Goal: Task Accomplishment & Management: Complete application form

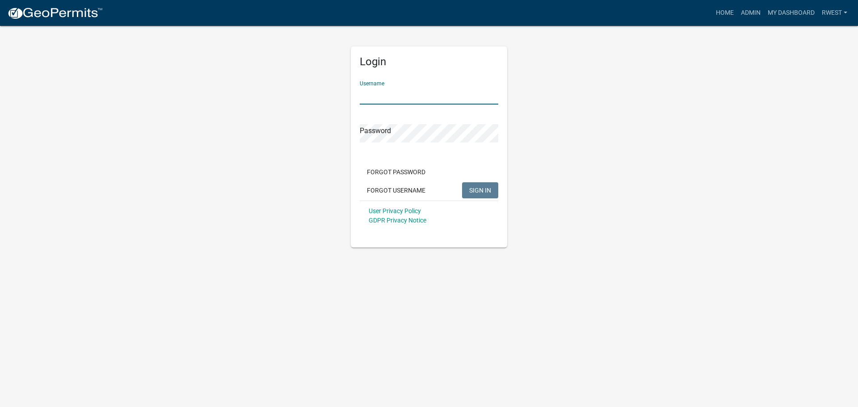
click at [403, 100] on input "Username" at bounding box center [429, 95] width 138 height 18
type input "rwest"
click at [462, 182] on button "SIGN IN" at bounding box center [480, 190] width 36 height 16
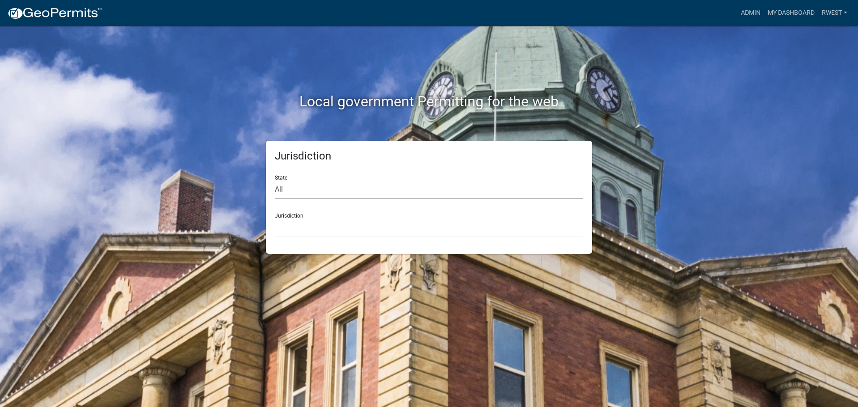
click at [300, 195] on select "All [US_STATE] [US_STATE] [US_STATE] [US_STATE] [US_STATE] [US_STATE] [US_STATE…" at bounding box center [429, 189] width 308 height 18
select select "[US_STATE]"
click at [275, 180] on select "All [US_STATE] [US_STATE] [US_STATE] [US_STATE] [US_STATE] [US_STATE] [US_STATE…" at bounding box center [429, 189] width 308 height 18
click at [300, 231] on select "[GEOGRAPHIC_DATA], [US_STATE][PERSON_NAME][GEOGRAPHIC_DATA], [US_STATE][PERSON_…" at bounding box center [429, 227] width 308 height 18
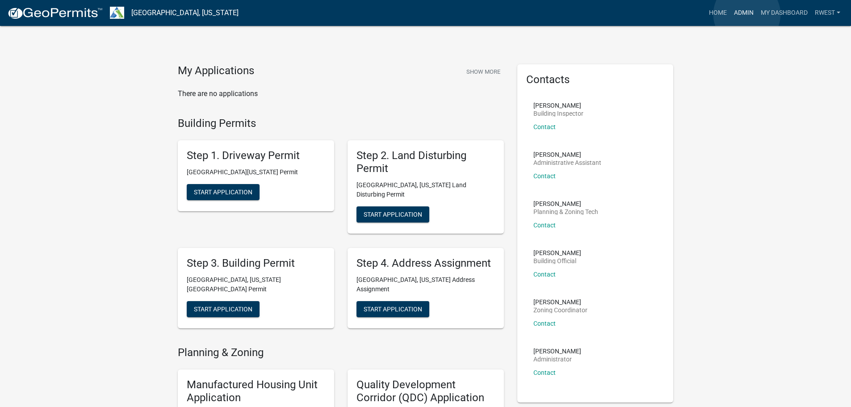
click at [747, 14] on link "Admin" at bounding box center [743, 12] width 27 height 17
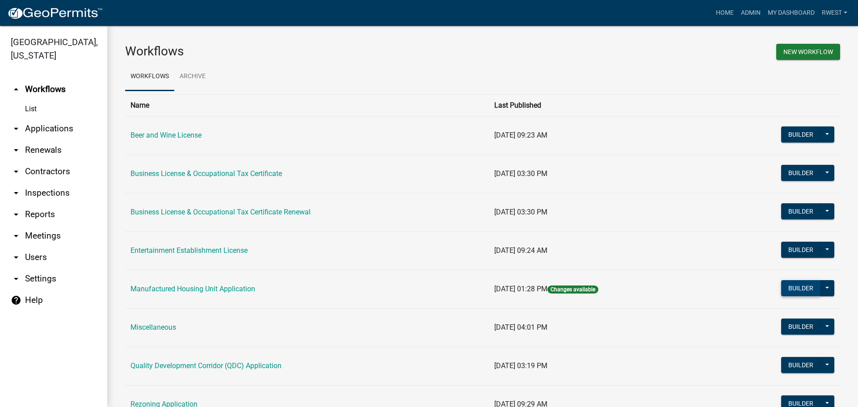
click at [802, 287] on button "Builder" at bounding box center [800, 288] width 39 height 16
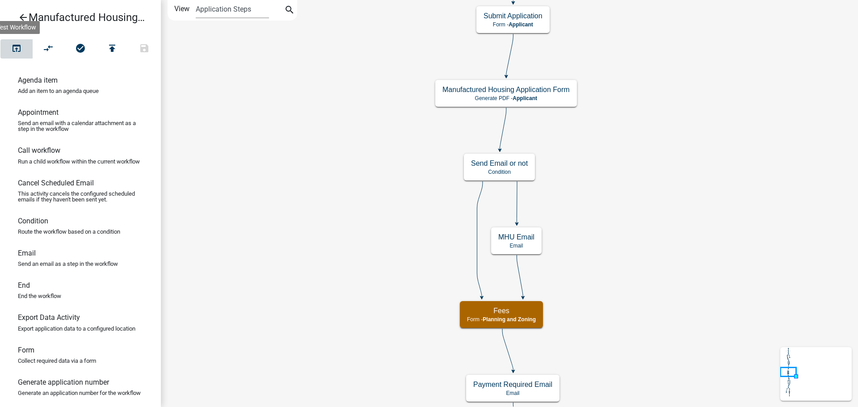
click at [16, 47] on icon "open_in_browser" at bounding box center [16, 49] width 11 height 13
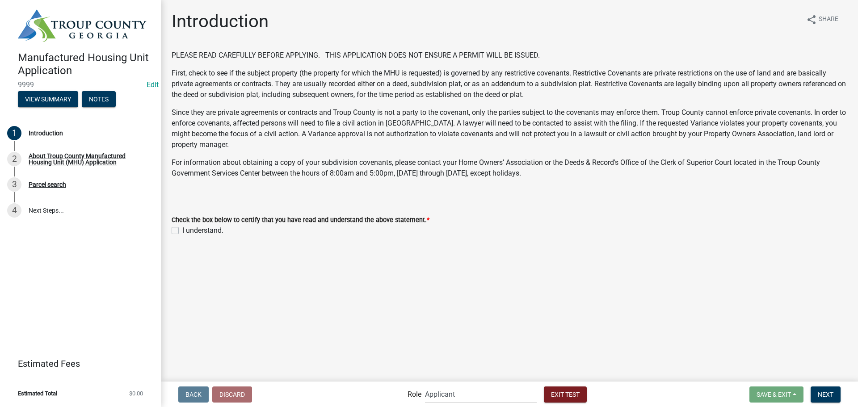
click at [182, 230] on label "I understand." at bounding box center [202, 230] width 41 height 11
click at [182, 230] on input "I understand." at bounding box center [185, 228] width 6 height 6
checkbox input "true"
click at [824, 397] on span "Next" at bounding box center [826, 393] width 16 height 7
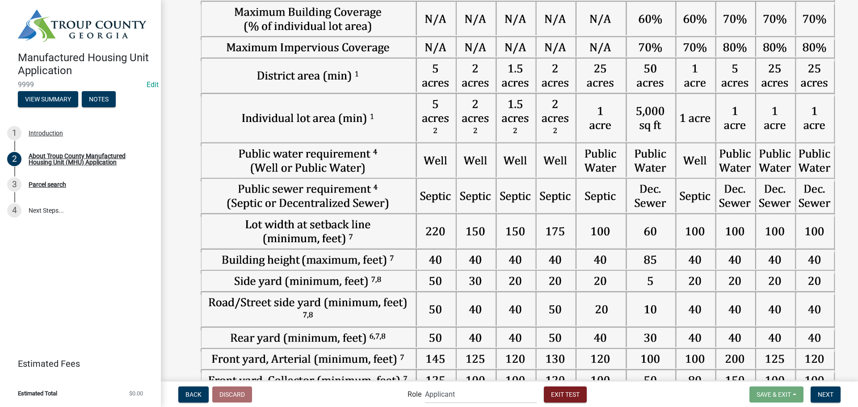
scroll to position [621, 0]
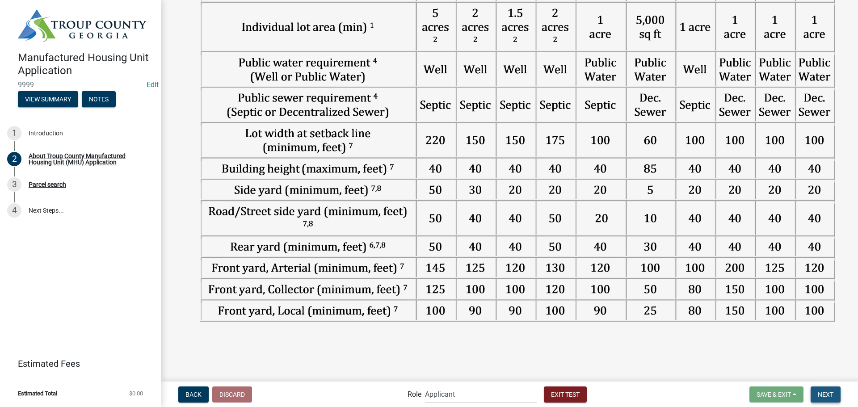
click at [818, 394] on span "Next" at bounding box center [826, 393] width 16 height 7
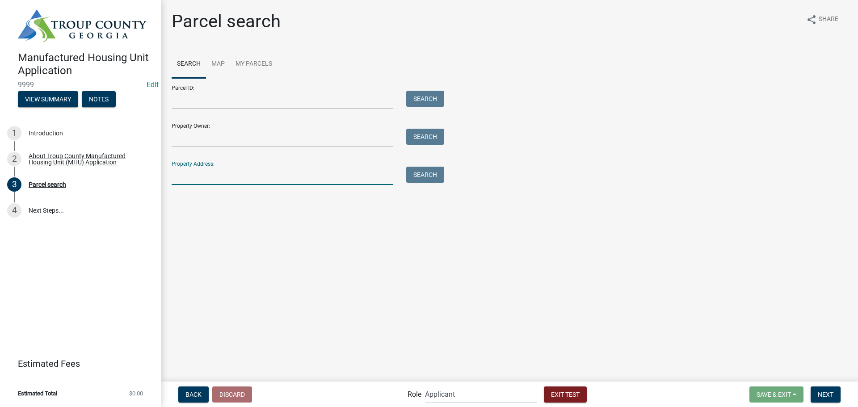
click at [199, 172] on input "Property Address:" at bounding box center [282, 176] width 221 height 18
type input "975 old west"
click at [422, 171] on button "Search" at bounding box center [425, 175] width 38 height 16
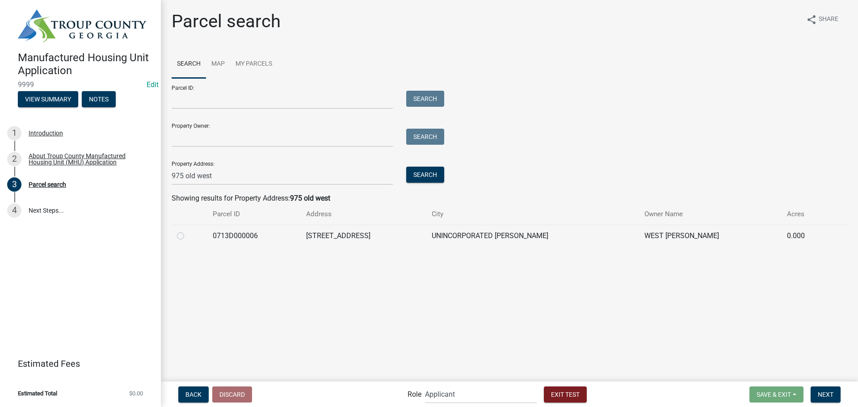
click at [188, 231] on label at bounding box center [188, 231] width 0 height 0
click at [188, 235] on input "radio" at bounding box center [191, 234] width 6 height 6
radio input "true"
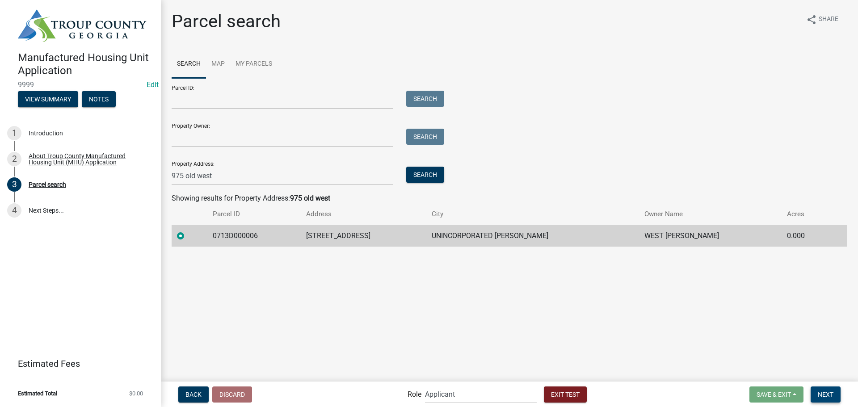
click at [825, 393] on span "Next" at bounding box center [826, 393] width 16 height 7
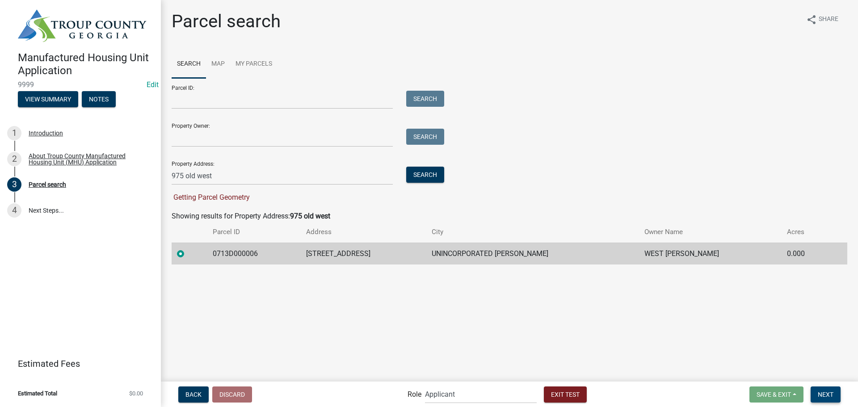
click at [823, 395] on span "Next" at bounding box center [826, 393] width 16 height 7
click at [203, 396] on button "Back" at bounding box center [193, 394] width 30 height 16
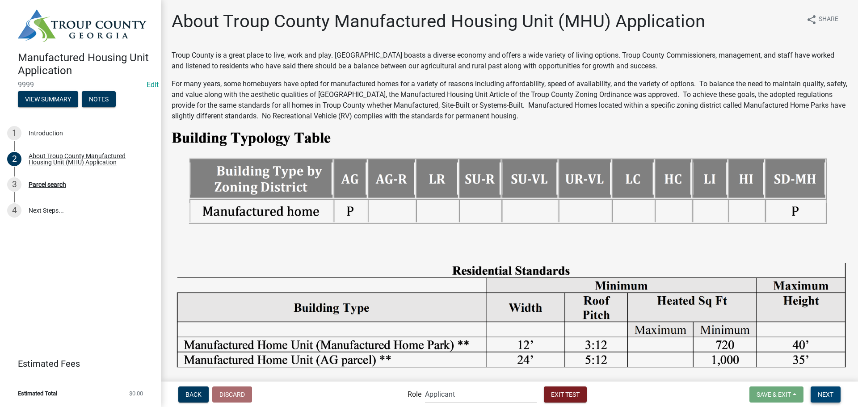
click at [830, 397] on span "Next" at bounding box center [826, 393] width 16 height 7
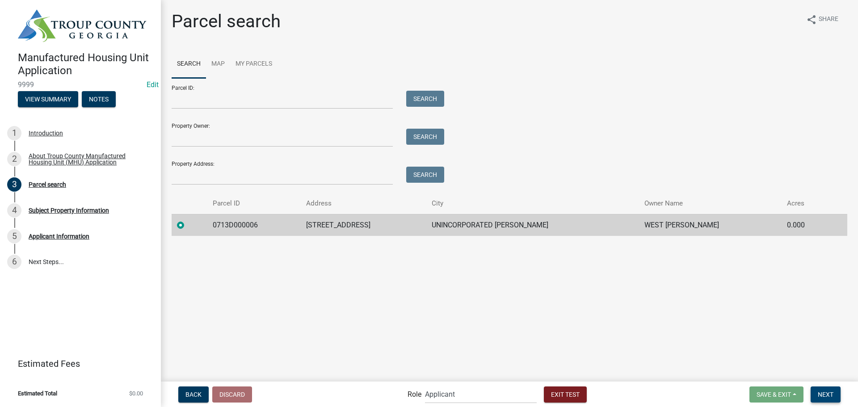
click at [819, 393] on span "Next" at bounding box center [826, 393] width 16 height 7
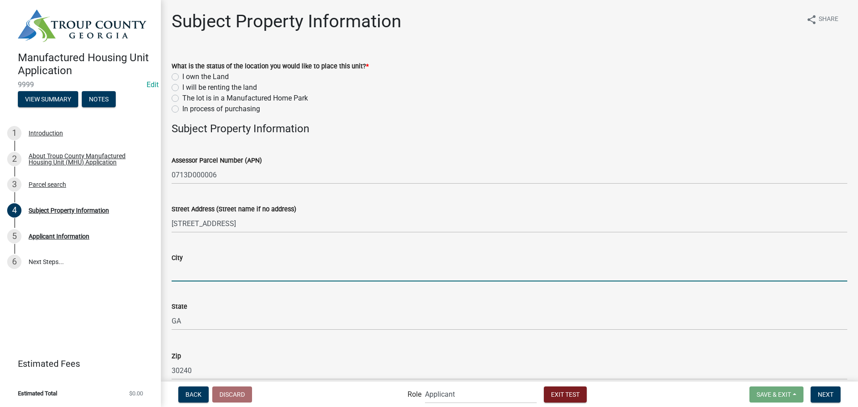
click at [184, 265] on input "City" at bounding box center [509, 272] width 675 height 18
type input "LaGrange"
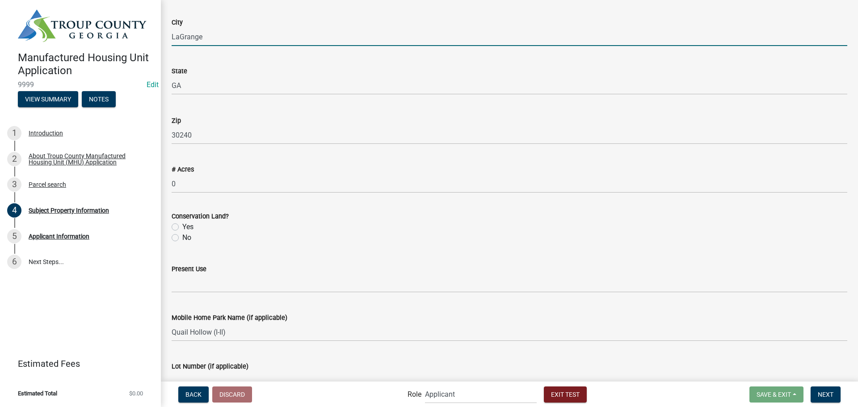
scroll to position [268, 0]
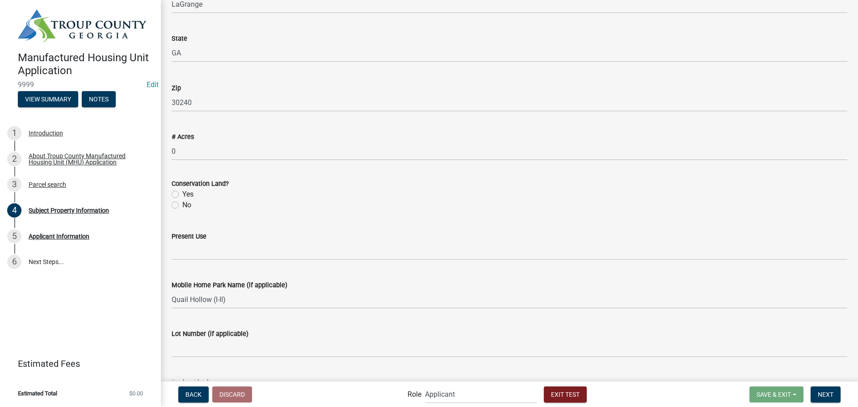
click at [182, 202] on label "No" at bounding box center [186, 205] width 9 height 11
click at [182, 202] on input "No" at bounding box center [185, 203] width 6 height 6
radio input "true"
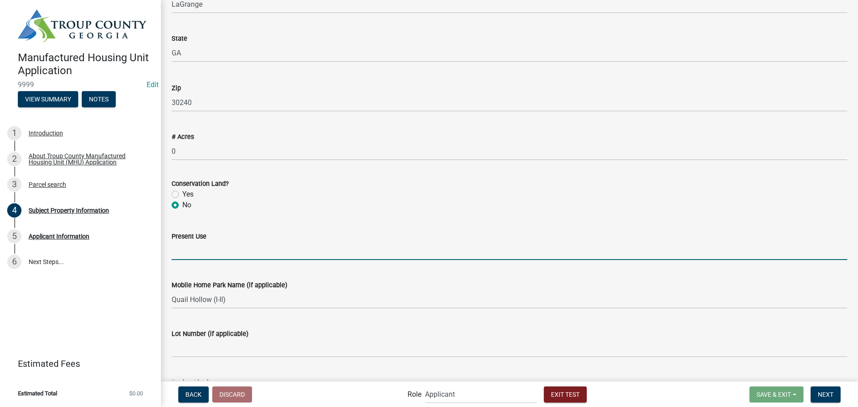
click at [188, 250] on input "Present Use" at bounding box center [509, 251] width 675 height 18
type input "Residential"
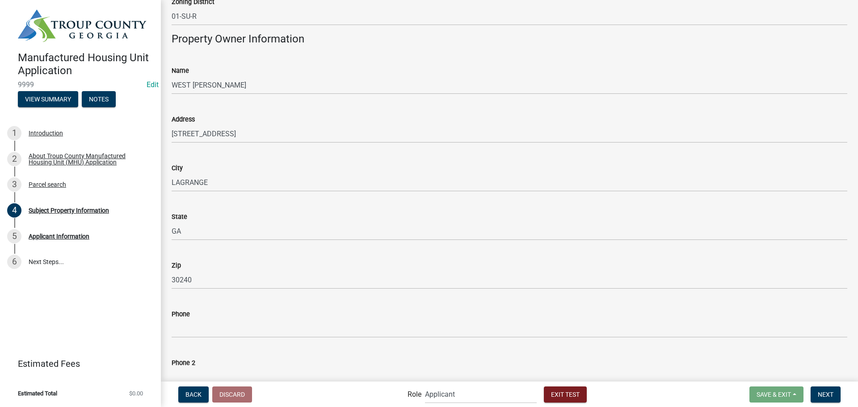
scroll to position [697, 0]
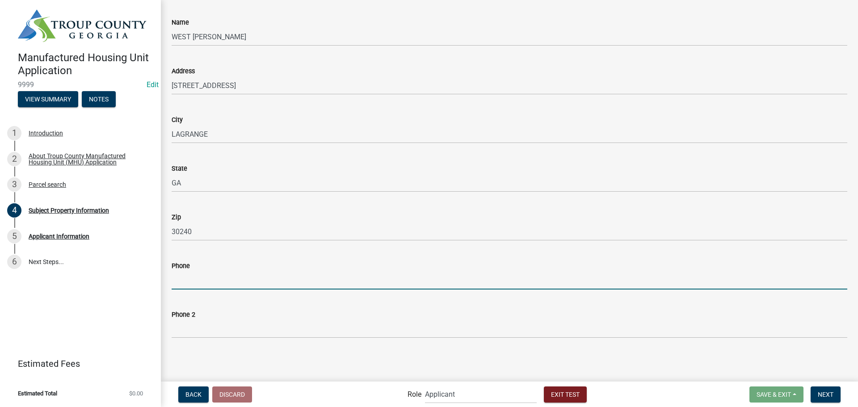
click at [194, 279] on input "Phone" at bounding box center [509, 280] width 675 height 18
click at [824, 395] on span "Next" at bounding box center [826, 393] width 16 height 7
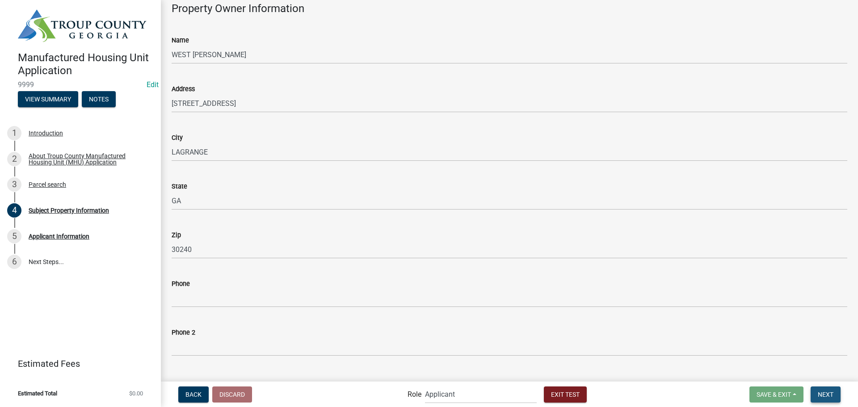
scroll to position [715, 0]
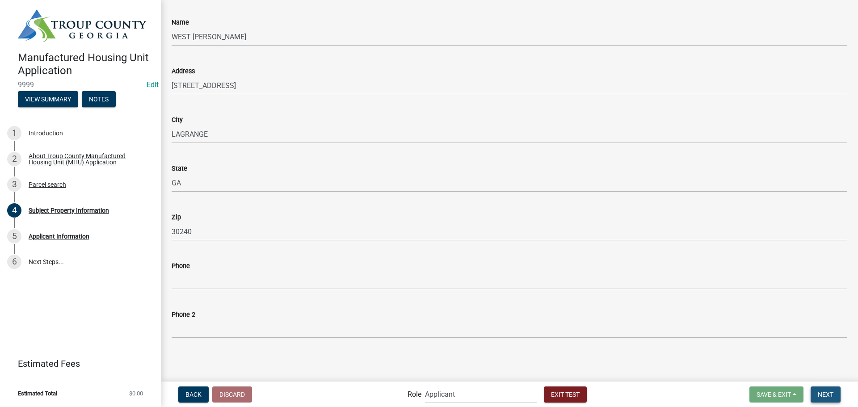
click at [826, 393] on span "Next" at bounding box center [826, 393] width 16 height 7
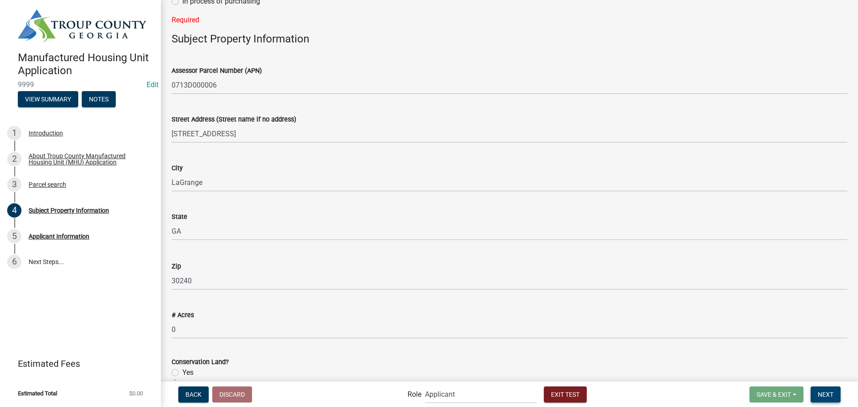
scroll to position [0, 0]
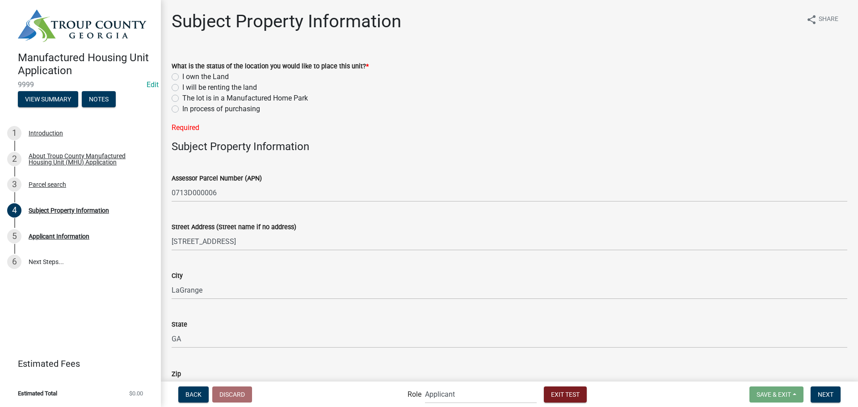
click at [182, 75] on label "I own the Land" at bounding box center [205, 76] width 46 height 11
click at [182, 75] on input "I own the Land" at bounding box center [185, 74] width 6 height 6
radio input "true"
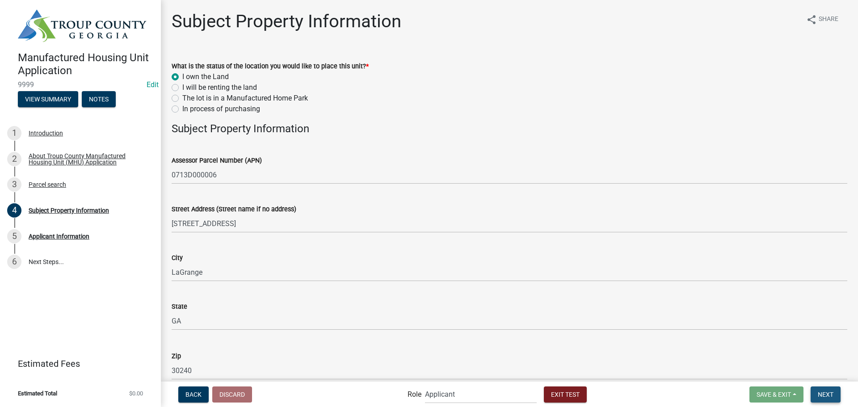
click at [822, 392] on span "Next" at bounding box center [826, 393] width 16 height 7
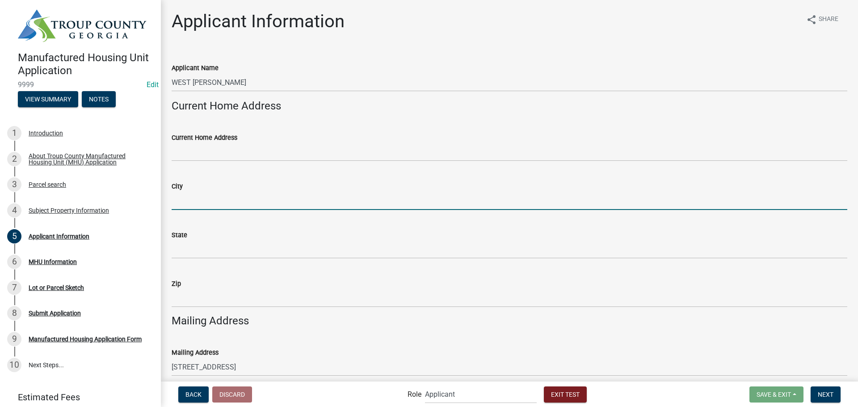
click at [265, 200] on input "City" at bounding box center [509, 201] width 675 height 18
type input "LaGrange"
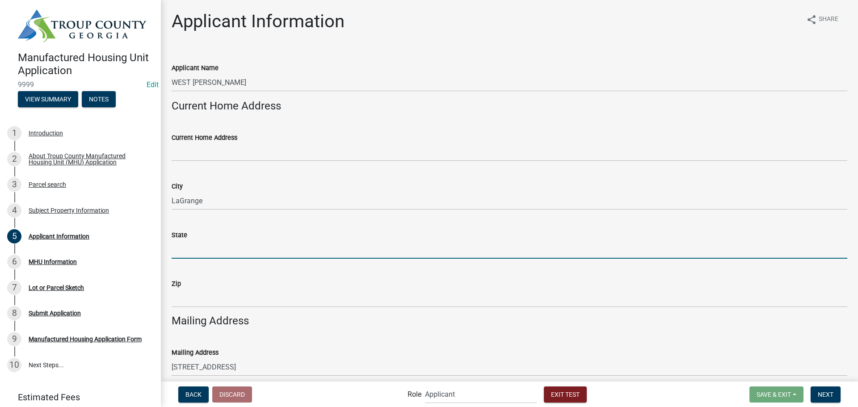
click at [204, 247] on input "State" at bounding box center [509, 249] width 675 height 18
type input "GA"
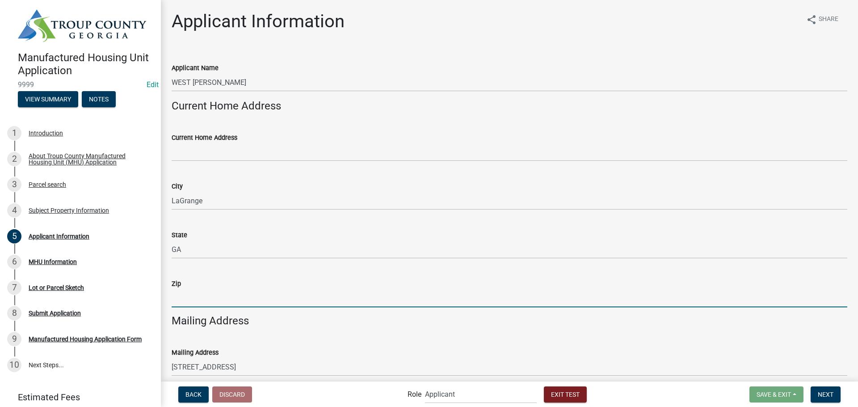
click at [196, 301] on input "Zip" at bounding box center [509, 298] width 675 height 18
type input "30240"
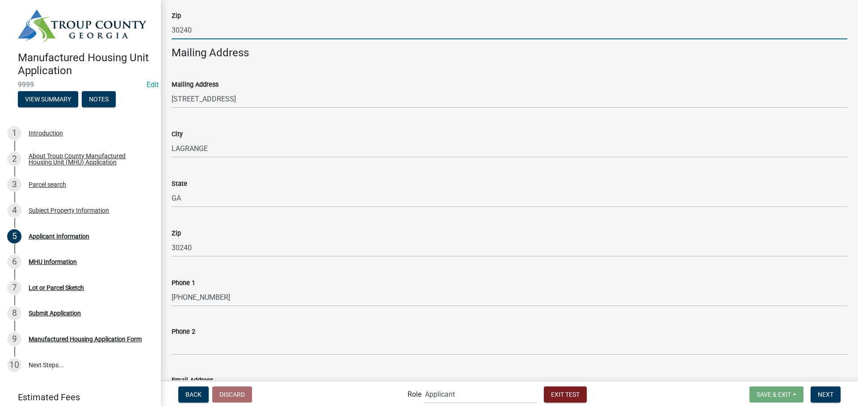
scroll to position [334, 0]
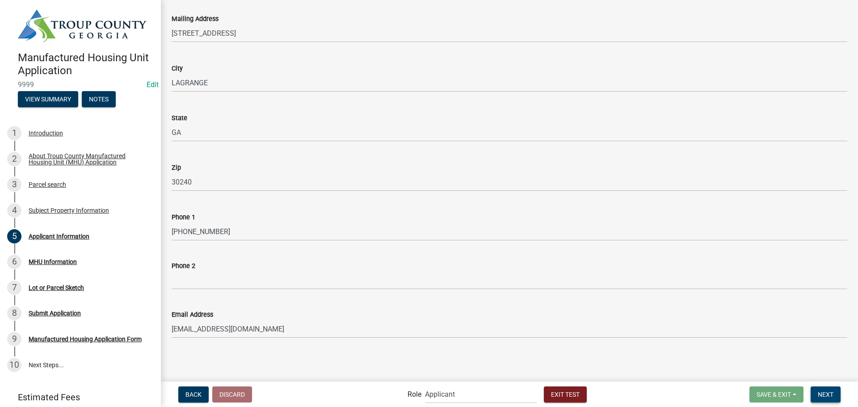
click at [825, 393] on span "Next" at bounding box center [826, 393] width 16 height 7
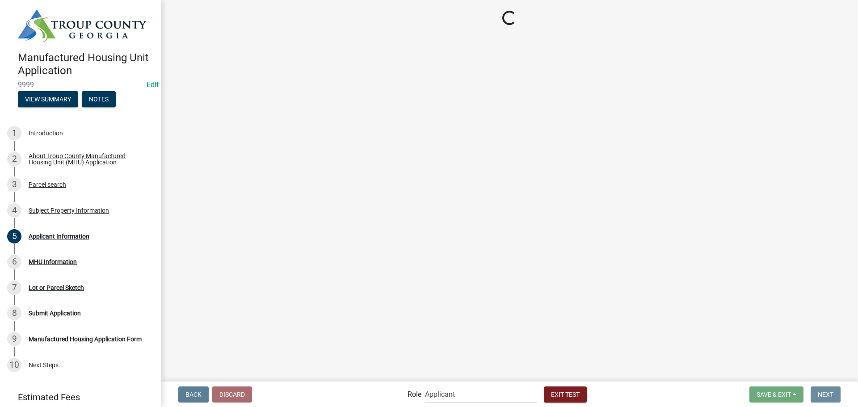
scroll to position [0, 0]
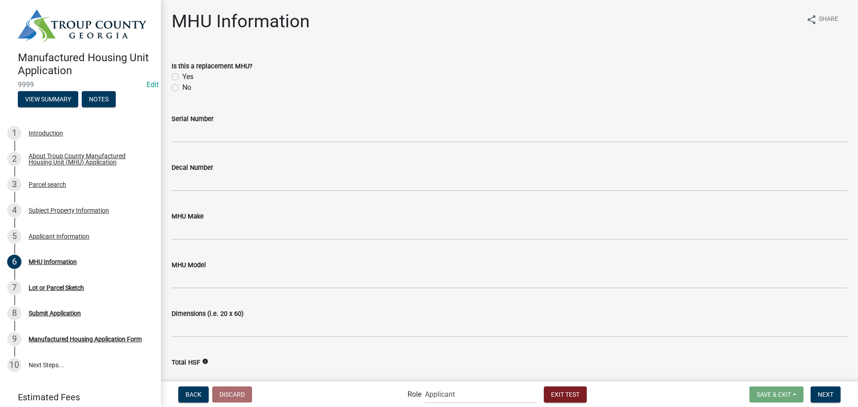
click at [182, 78] on label "Yes" at bounding box center [187, 76] width 11 height 11
click at [182, 77] on input "Yes" at bounding box center [185, 74] width 6 height 6
radio input "true"
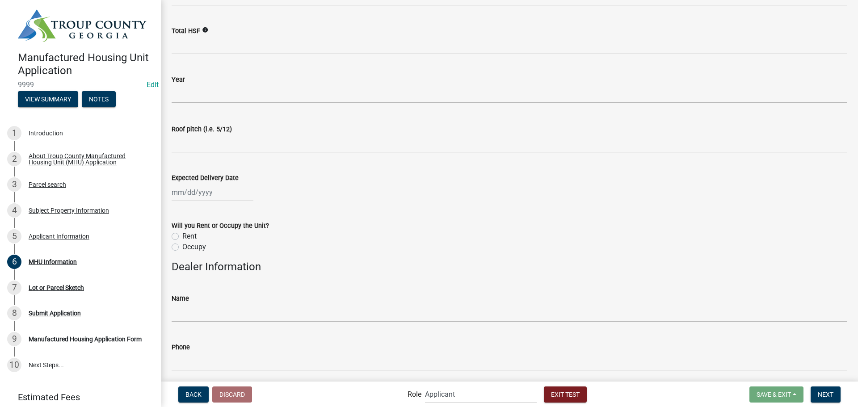
scroll to position [357, 0]
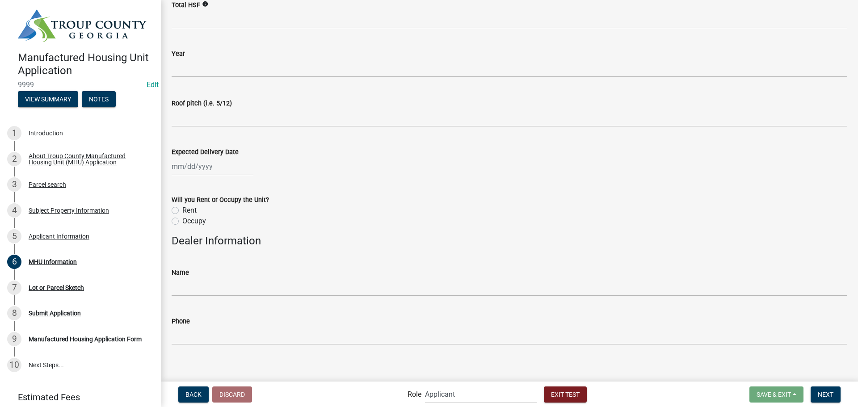
click at [182, 222] on label "Occupy" at bounding box center [194, 221] width 24 height 11
click at [182, 222] on input "Occupy" at bounding box center [185, 219] width 6 height 6
radio input "true"
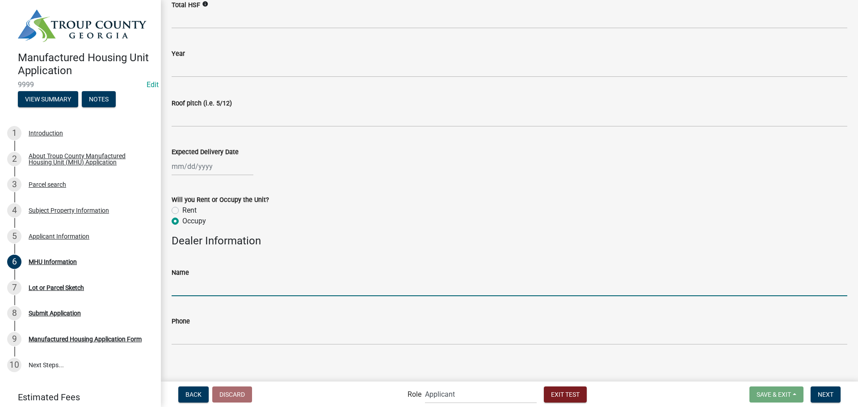
click at [202, 281] on input "Name" at bounding box center [509, 287] width 675 height 18
type input "[PERSON_NAME]"
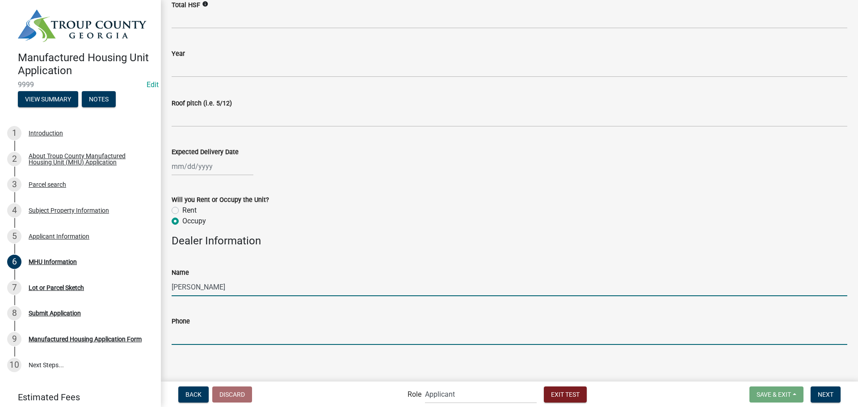
click at [220, 335] on input "Phone" at bounding box center [509, 336] width 675 height 18
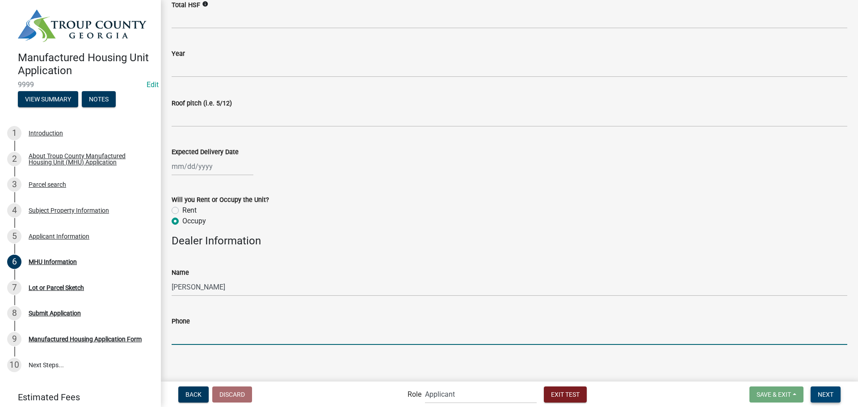
click at [821, 398] on span "Next" at bounding box center [826, 393] width 16 height 7
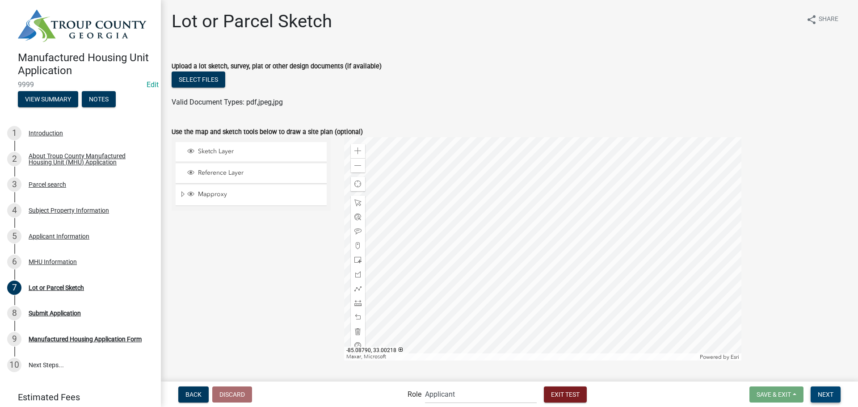
click at [828, 398] on span "Next" at bounding box center [826, 393] width 16 height 7
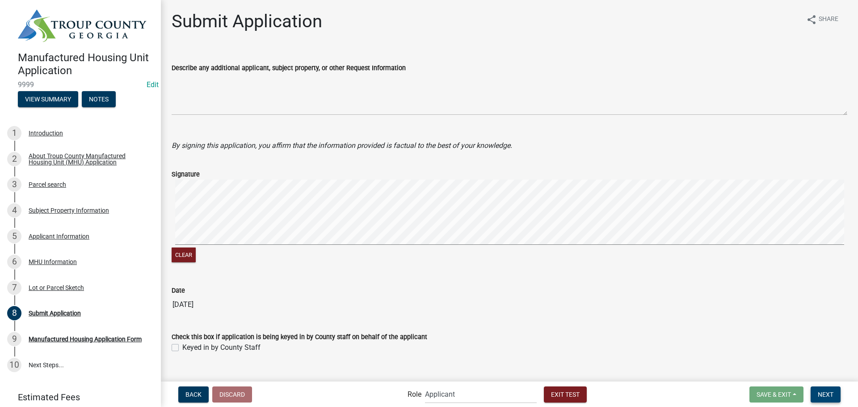
click at [832, 395] on span "Next" at bounding box center [826, 393] width 16 height 7
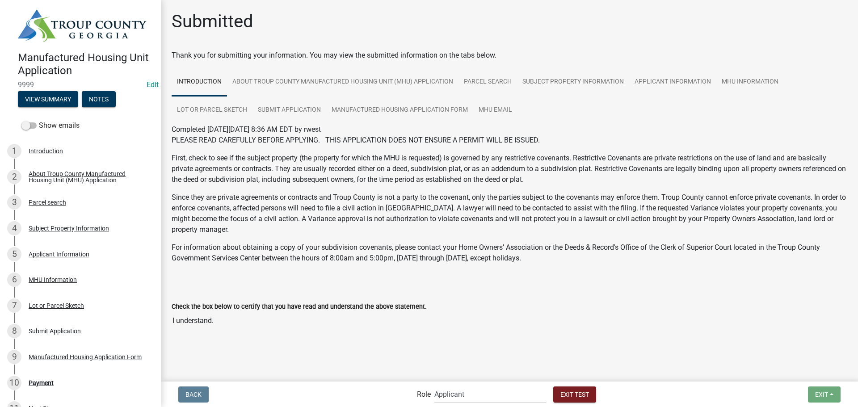
scroll to position [2, 0]
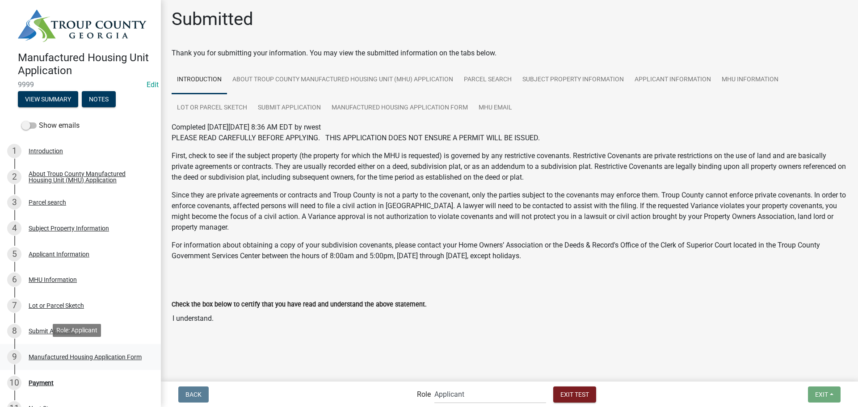
click at [76, 354] on div "Manufactured Housing Application Form" at bounding box center [85, 357] width 113 height 6
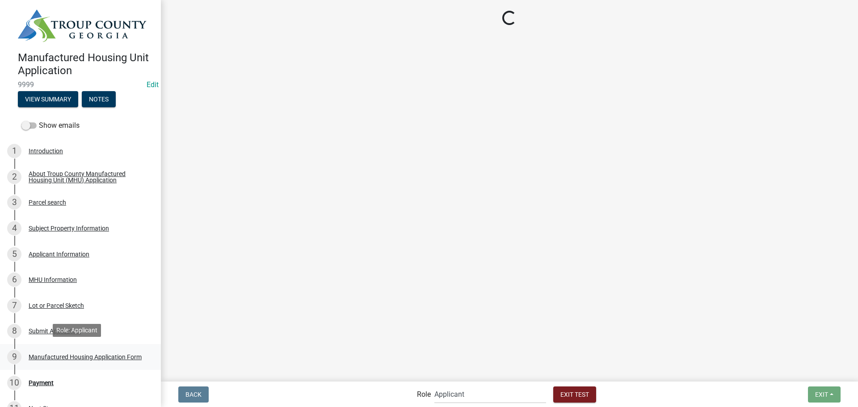
scroll to position [0, 0]
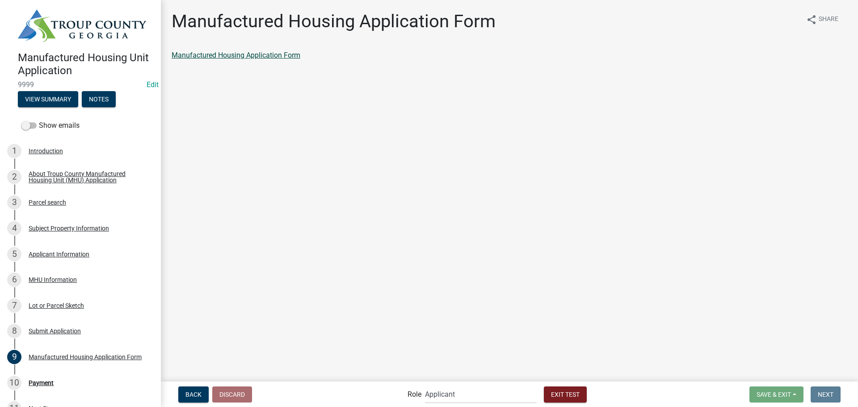
click at [269, 53] on link "Manufactured Housing Application Form" at bounding box center [236, 55] width 129 height 8
click at [489, 399] on select "Applicant Planning and Zoning Admin Emails Admin Planning and Zoning" at bounding box center [481, 394] width 112 height 18
click at [425, 385] on select "Applicant Planning and Zoning Admin Emails Admin Planning and Zoning" at bounding box center [481, 394] width 112 height 18
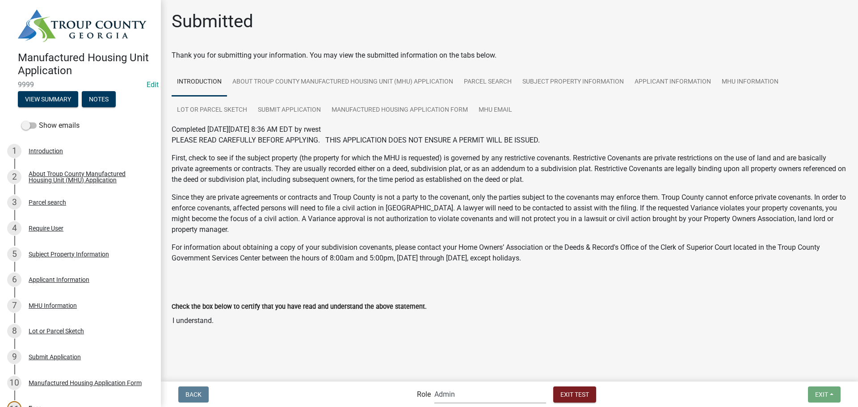
click at [441, 398] on select "Applicant Planning and Zoning Admin Emails Admin Planning and Zoning" at bounding box center [490, 394] width 112 height 18
select select "dfbe1aae-2156-4125-a1e0-9f27c9efd53e"
click at [434, 385] on select "Applicant Planning and Zoning Admin Emails Admin Planning and Zoning" at bounding box center [490, 394] width 112 height 18
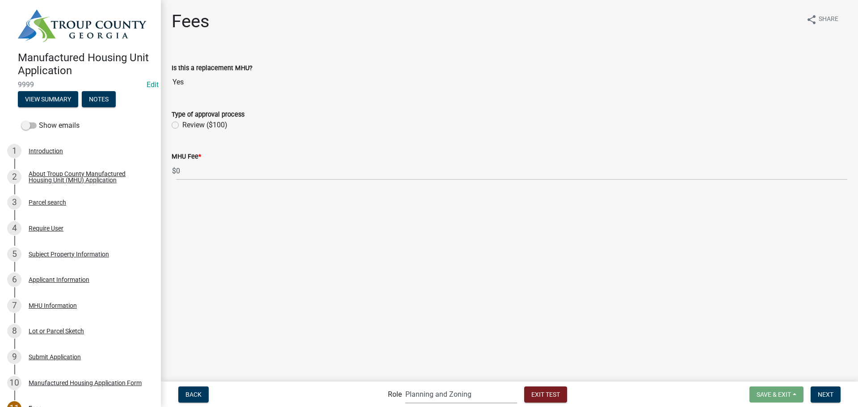
click at [182, 125] on label "Review ($100)" at bounding box center [204, 125] width 45 height 11
click at [182, 125] on input "Review ($100)" at bounding box center [185, 123] width 6 height 6
radio input "true"
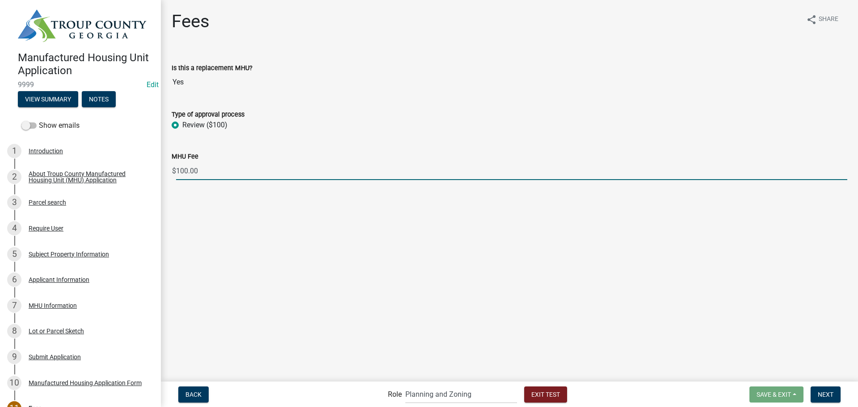
drag, startPoint x: 204, startPoint y: 170, endPoint x: 178, endPoint y: 172, distance: 25.5
click at [178, 172] on input "100.00" at bounding box center [511, 171] width 671 height 18
click at [194, 169] on input "100.00" at bounding box center [511, 171] width 671 height 18
drag, startPoint x: 197, startPoint y: 172, endPoint x: 176, endPoint y: 168, distance: 21.3
click at [176, 168] on input "100.00" at bounding box center [511, 171] width 671 height 18
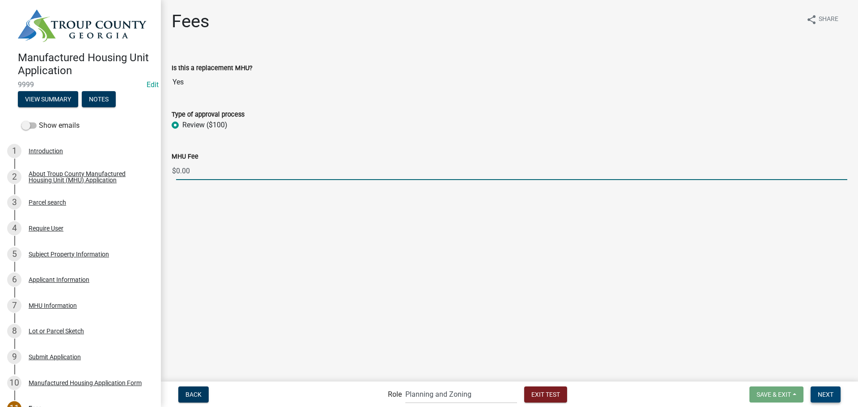
type input "0.00"
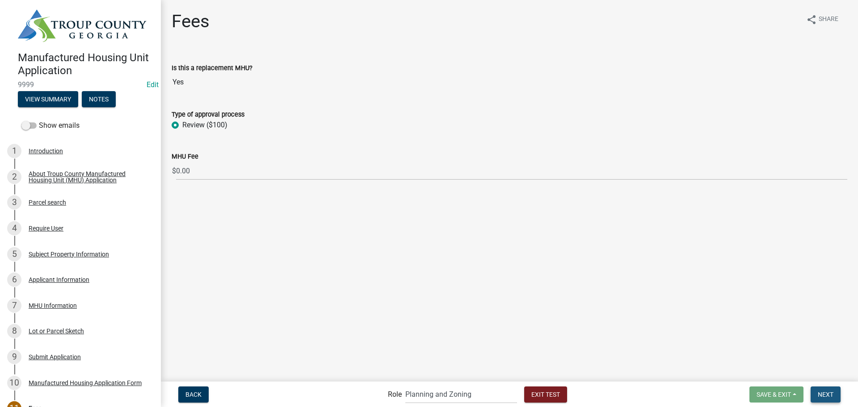
click at [826, 397] on span "Next" at bounding box center [826, 393] width 16 height 7
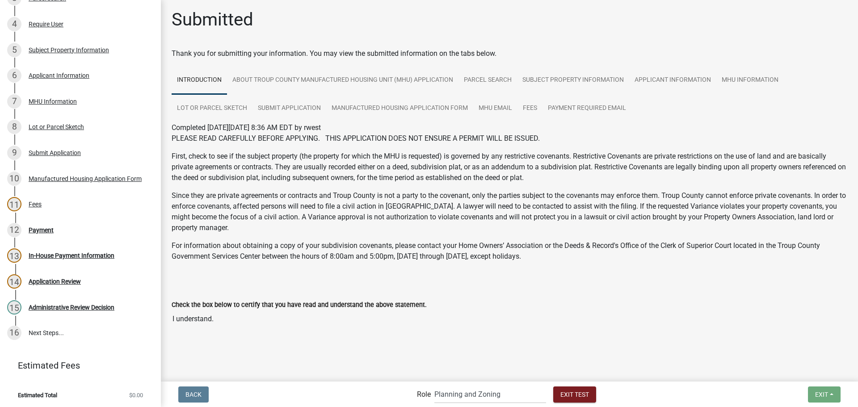
scroll to position [2, 0]
click at [17, 231] on div "12" at bounding box center [14, 230] width 14 height 14
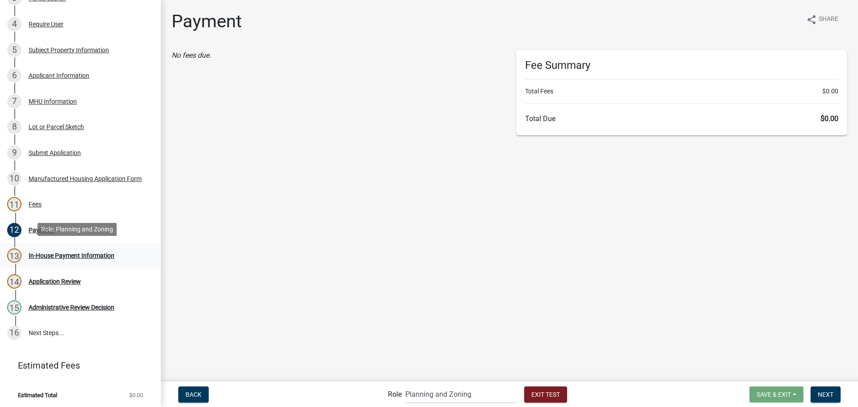
click at [15, 260] on div "13" at bounding box center [14, 255] width 14 height 14
click at [15, 259] on div "13" at bounding box center [14, 255] width 14 height 14
click at [21, 232] on div "12 Payment" at bounding box center [76, 230] width 139 height 14
click at [839, 399] on button "Next" at bounding box center [825, 394] width 30 height 16
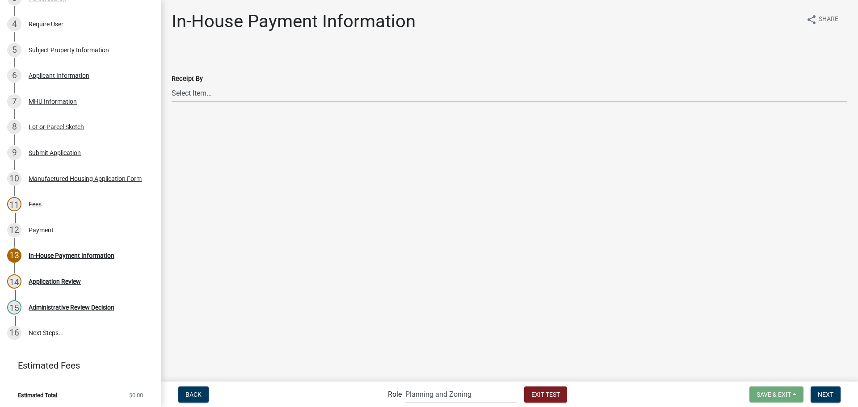
click at [189, 95] on select "Select Item... [PERSON_NAME] [PERSON_NAME] [PERSON_NAME] [PERSON_NAME]" at bounding box center [509, 93] width 675 height 18
click at [172, 84] on select "Select Item... [PERSON_NAME] [PERSON_NAME] [PERSON_NAME] [PERSON_NAME]" at bounding box center [509, 93] width 675 height 18
select select "3fe20280-6395-40f4-a57d-e236dbb52125"
click at [832, 394] on span "Next" at bounding box center [826, 393] width 16 height 7
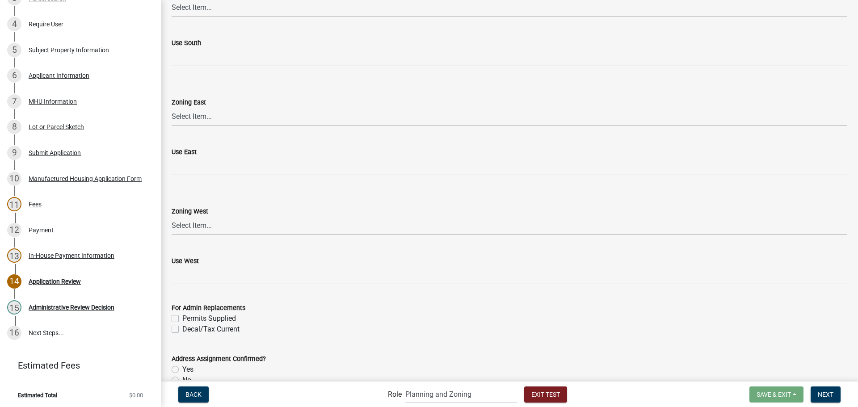
scroll to position [472, 0]
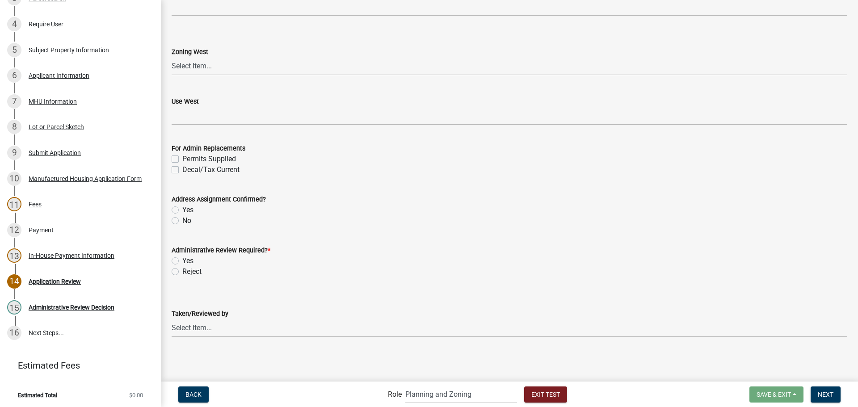
click at [182, 262] on label "Yes" at bounding box center [187, 261] width 11 height 11
click at [182, 261] on input "Yes" at bounding box center [185, 259] width 6 height 6
radio input "true"
click at [205, 325] on select "Select Item... [PERSON_NAME] [PERSON_NAME] [PERSON_NAME] [PERSON_NAME]" at bounding box center [509, 328] width 675 height 18
click at [172, 319] on select "Select Item... [PERSON_NAME] [PERSON_NAME] [PERSON_NAME] [PERSON_NAME]" at bounding box center [509, 328] width 675 height 18
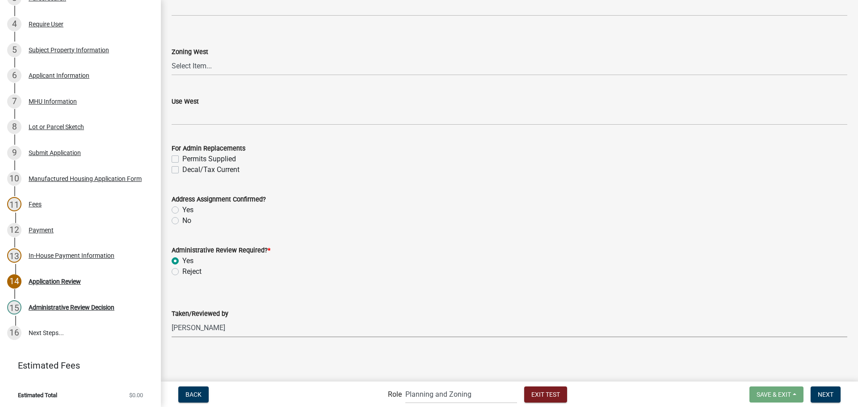
select select "3fe20280-6395-40f4-a57d-e236dbb52125"
click at [830, 394] on span "Next" at bounding box center [826, 393] width 16 height 7
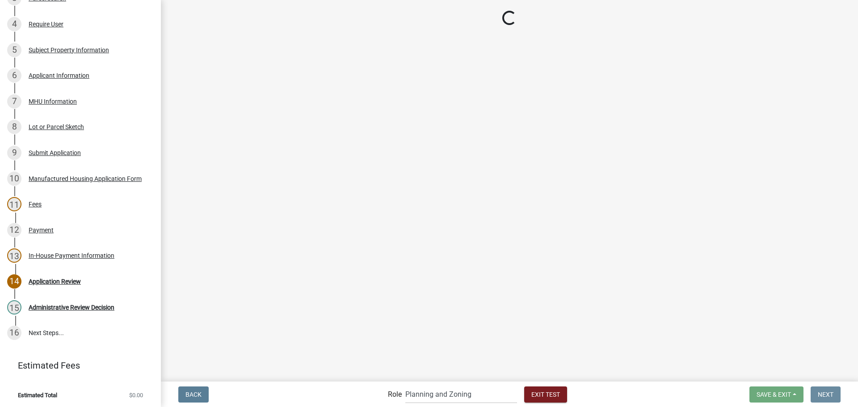
scroll to position [0, 0]
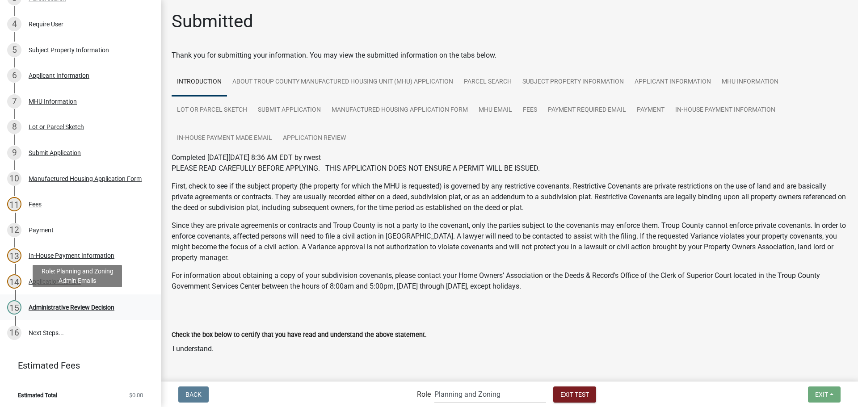
click at [53, 304] on div "Administrative Review Decision" at bounding box center [72, 307] width 86 height 6
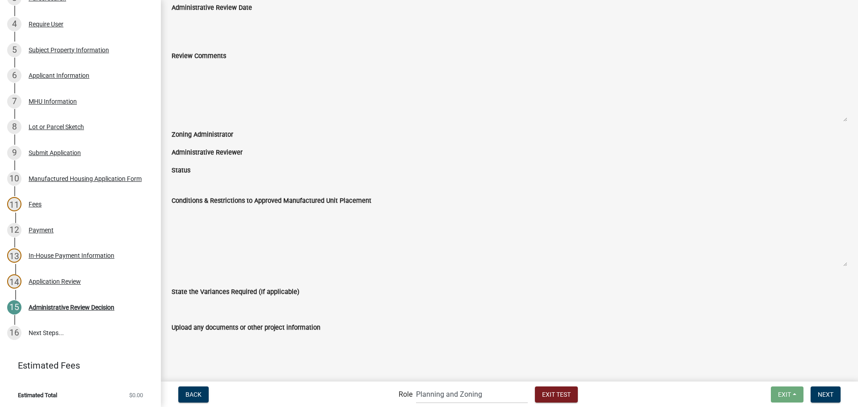
scroll to position [62, 0]
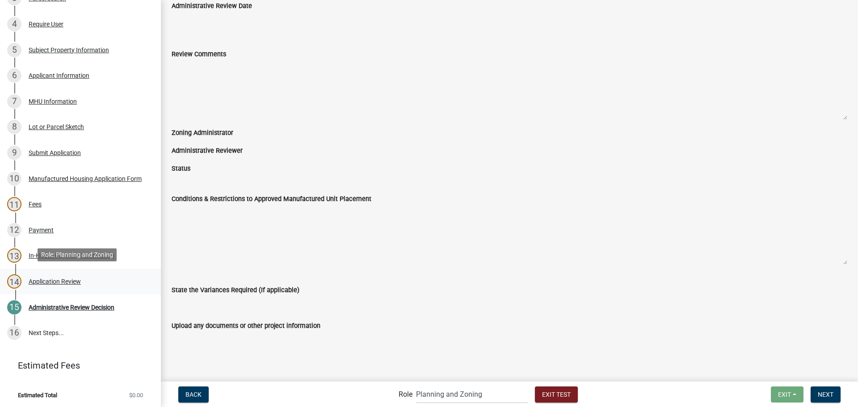
click at [52, 282] on div "Application Review" at bounding box center [55, 281] width 52 height 6
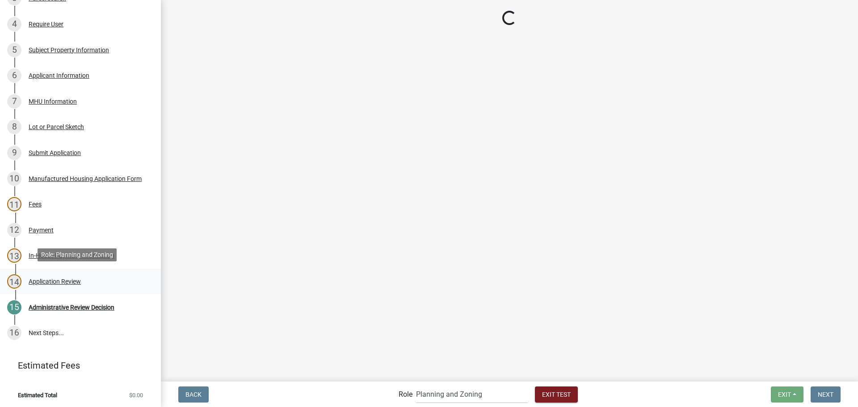
select select "3fe20280-6395-40f4-a57d-e236dbb52125"
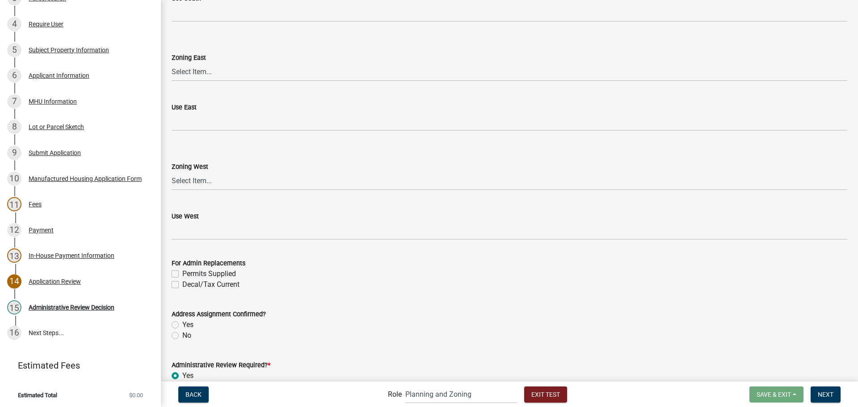
scroll to position [472, 0]
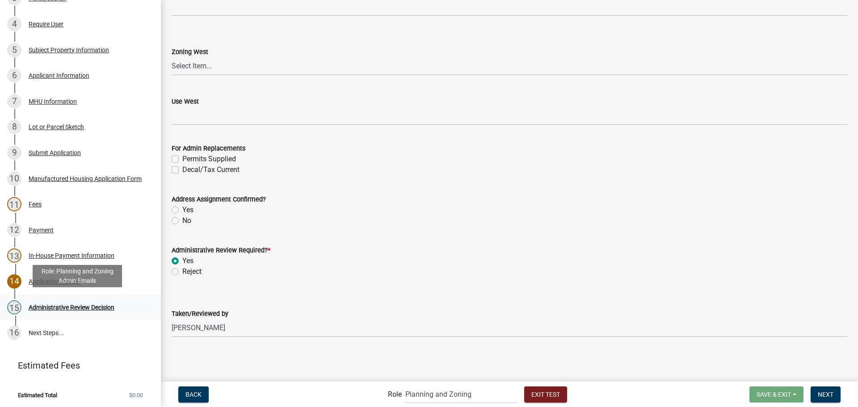
click at [13, 305] on div "15" at bounding box center [14, 307] width 14 height 14
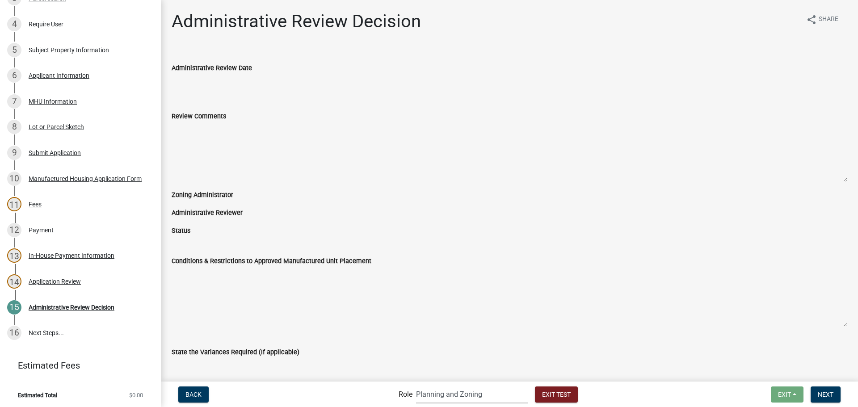
click at [466, 397] on select "Applicant Planning and Zoning Admin Emails Admin Planning and Zoning" at bounding box center [472, 394] width 112 height 18
click at [416, 385] on select "Applicant Planning and Zoning Admin Emails Admin Planning and Zoning" at bounding box center [472, 394] width 112 height 18
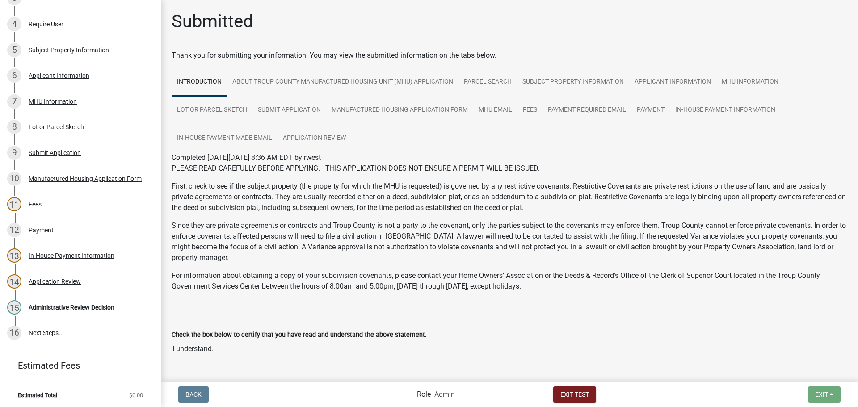
click at [461, 393] on select "Applicant Planning and Zoning Admin Emails Admin Planning and Zoning" at bounding box center [490, 394] width 112 height 18
click at [434, 385] on select "Applicant Planning and Zoning Admin Emails Admin Planning and Zoning" at bounding box center [490, 394] width 112 height 18
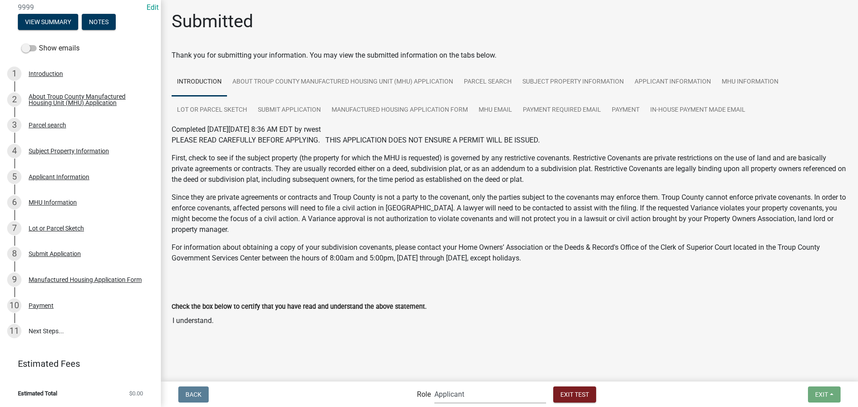
scroll to position [75, 0]
click at [454, 393] on select "Applicant Planning and Zoning Admin Emails Admin Planning and Zoning" at bounding box center [490, 394] width 112 height 18
click at [434, 385] on select "Applicant Planning and Zoning Admin Emails Admin Planning and Zoning" at bounding box center [490, 394] width 112 height 18
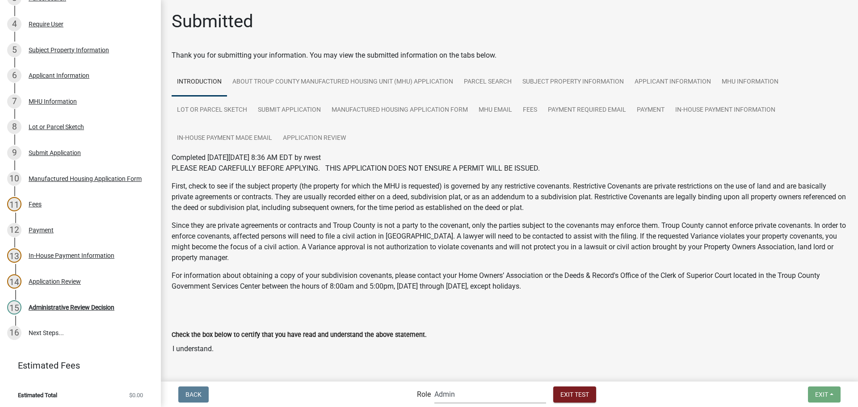
scroll to position [30, 0]
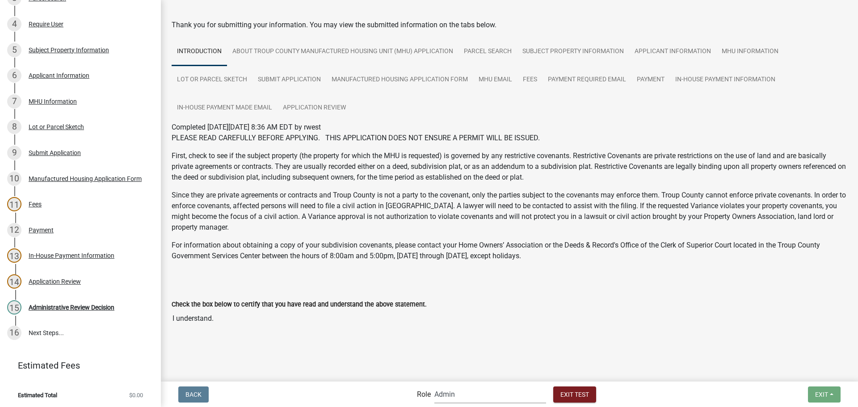
click at [455, 399] on select "Applicant Planning and Zoning Admin Emails Admin Planning and Zoning" at bounding box center [490, 394] width 112 height 18
select select "dfbe1aae-2156-4125-a1e0-9f27c9efd53e"
click at [434, 385] on select "Applicant Planning and Zoning Admin Emails Admin Planning and Zoning" at bounding box center [490, 394] width 112 height 18
click at [32, 329] on link "16 Next Steps..." at bounding box center [80, 333] width 161 height 26
click at [42, 308] on div "Administrative Review Decision" at bounding box center [72, 307] width 86 height 6
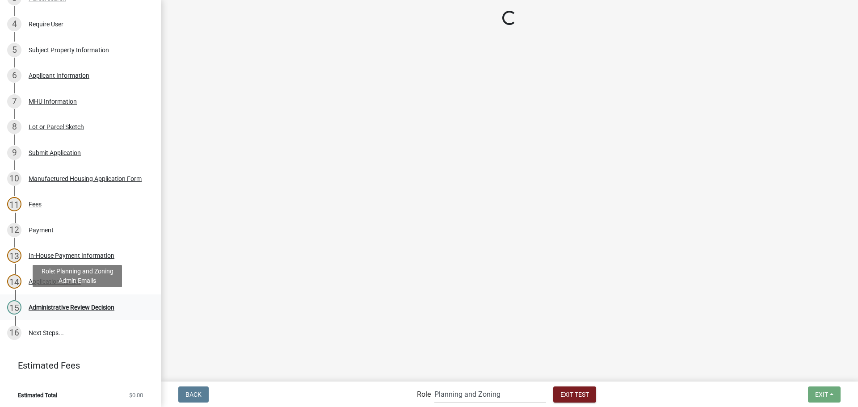
scroll to position [0, 0]
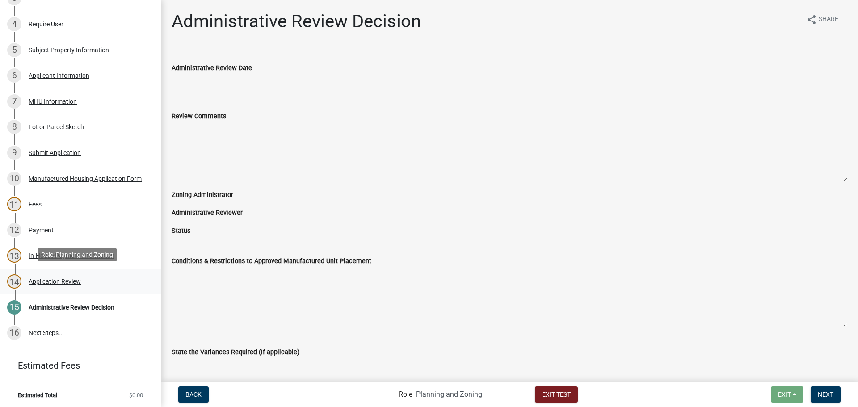
click at [52, 280] on div "Application Review" at bounding box center [55, 281] width 52 height 6
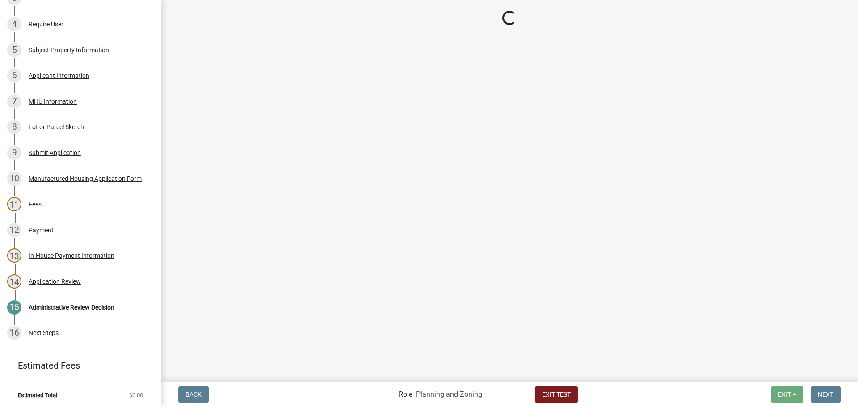
select select "3fe20280-6395-40f4-a57d-e236dbb52125"
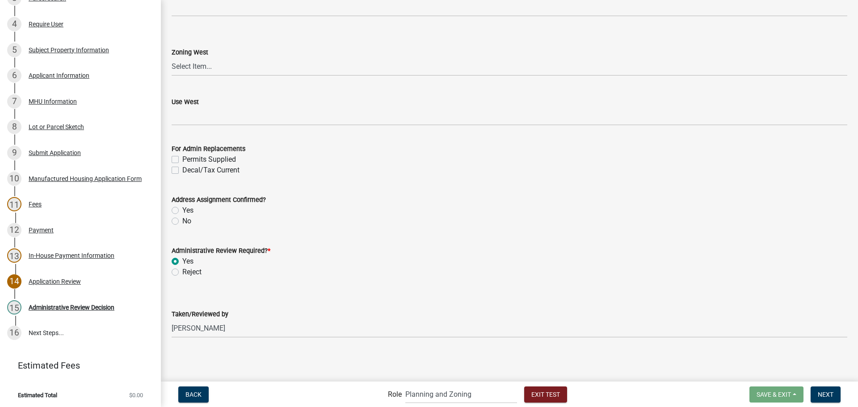
scroll to position [472, 0]
click at [551, 398] on span "Exit Test" at bounding box center [545, 393] width 29 height 7
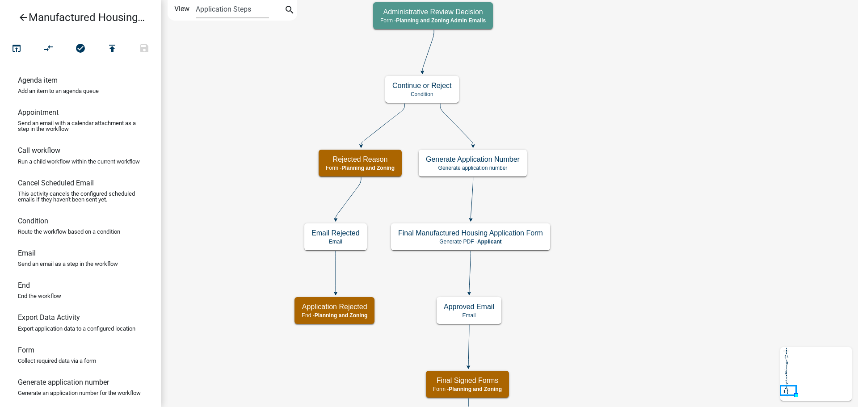
click at [26, 16] on icon "arrow_back" at bounding box center [23, 18] width 11 height 13
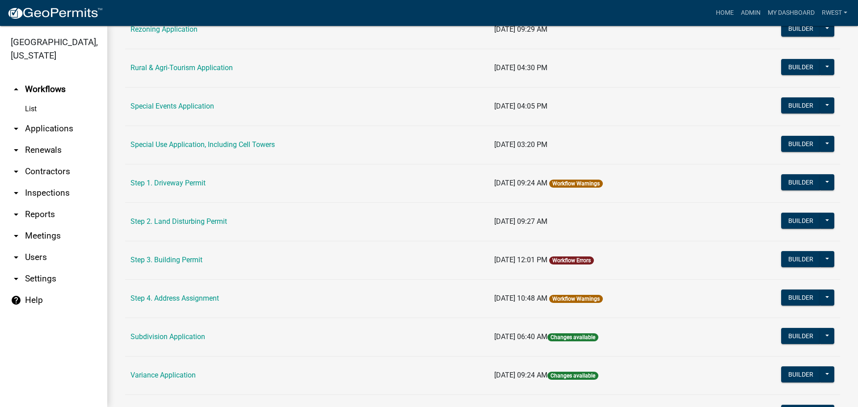
scroll to position [426, 0]
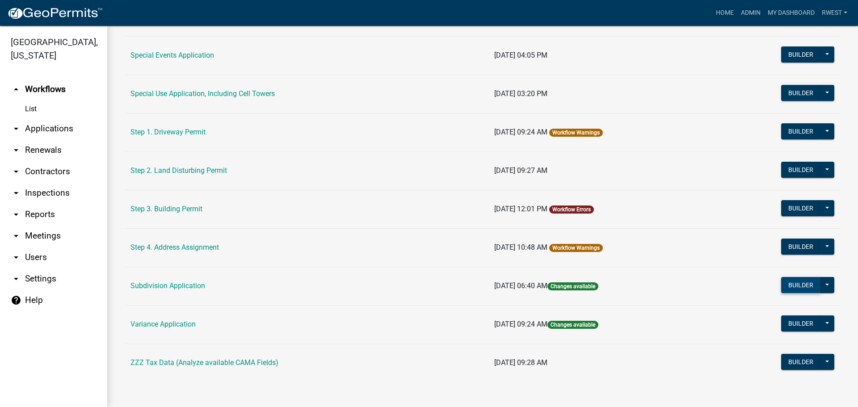
click at [792, 284] on button "Builder" at bounding box center [800, 285] width 39 height 16
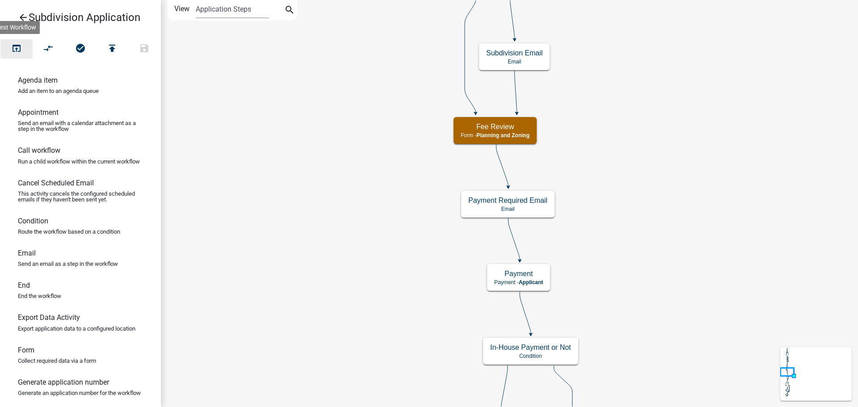
click at [16, 51] on icon "open_in_browser" at bounding box center [16, 49] width 11 height 13
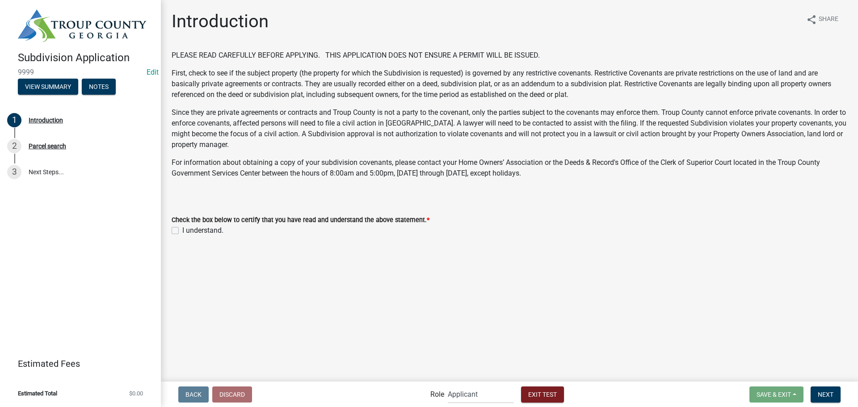
click at [182, 229] on label "I understand." at bounding box center [202, 230] width 41 height 11
click at [182, 229] on input "I understand." at bounding box center [185, 228] width 6 height 6
checkbox input "true"
click at [827, 394] on span "Next" at bounding box center [826, 393] width 16 height 7
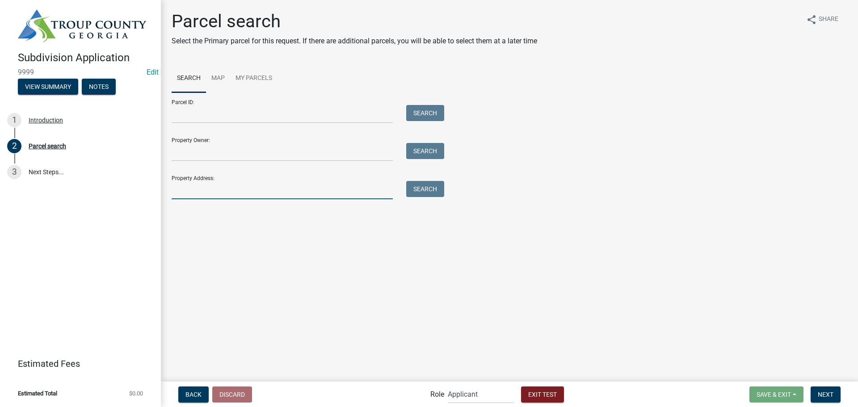
click at [193, 185] on input "Property Address:" at bounding box center [282, 190] width 221 height 18
type input "975"
drag, startPoint x: 436, startPoint y: 190, endPoint x: 404, endPoint y: 206, distance: 35.4
click at [436, 190] on button "Search" at bounding box center [425, 189] width 38 height 16
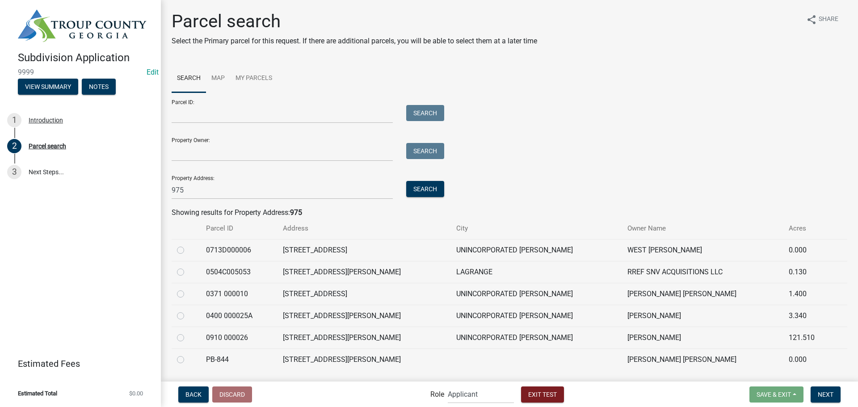
click at [188, 245] on label at bounding box center [188, 245] width 0 height 0
click at [188, 251] on input "radio" at bounding box center [191, 248] width 6 height 6
radio input "true"
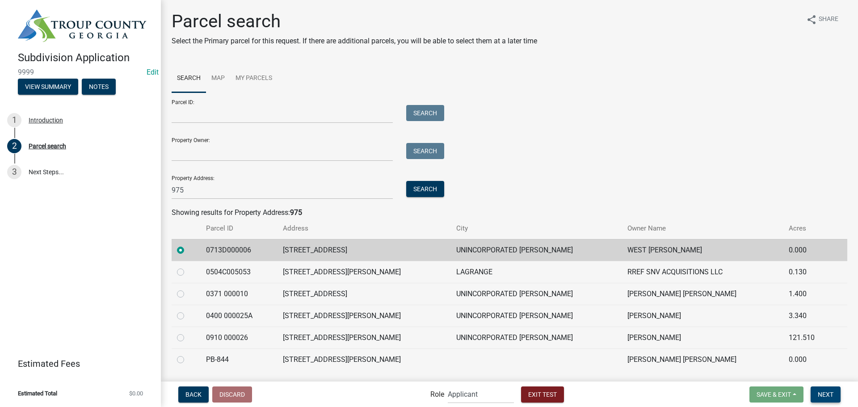
click at [828, 394] on span "Next" at bounding box center [826, 393] width 16 height 7
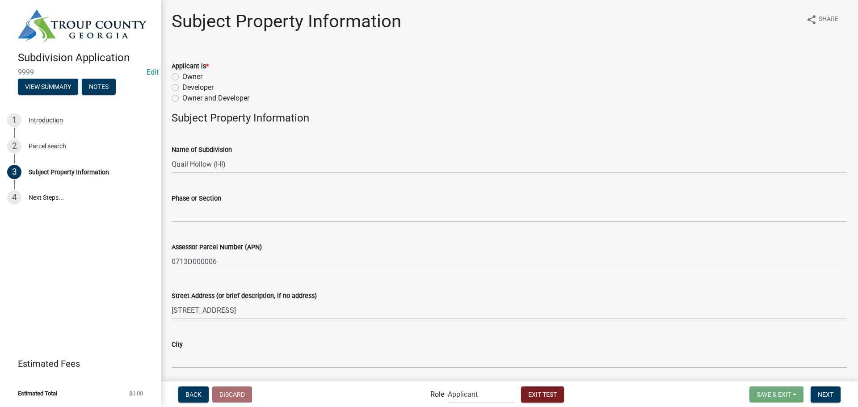
click at [182, 75] on label "Owner" at bounding box center [192, 76] width 20 height 11
click at [182, 75] on input "Owner" at bounding box center [185, 74] width 6 height 6
radio input "true"
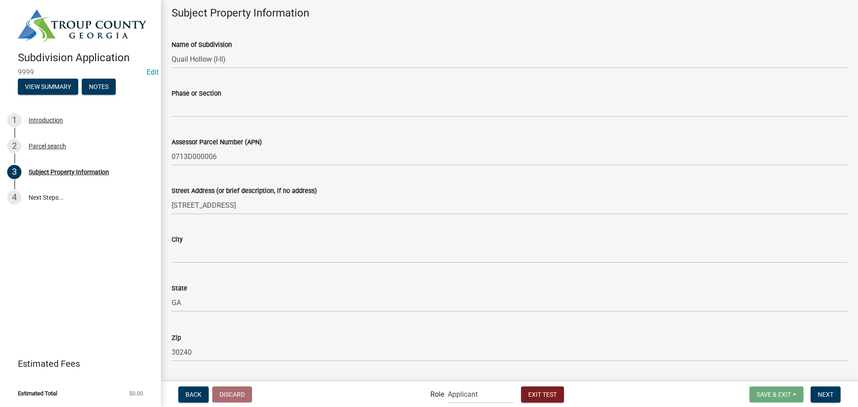
scroll to position [179, 0]
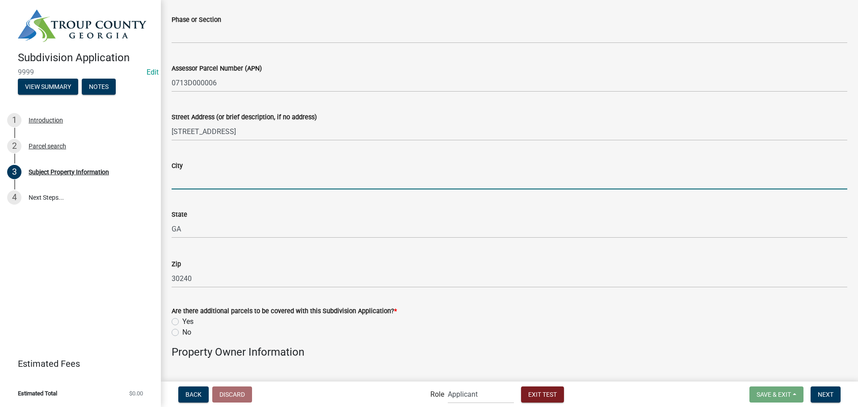
click at [193, 180] on input "City" at bounding box center [509, 180] width 675 height 18
type input "LaGrange"
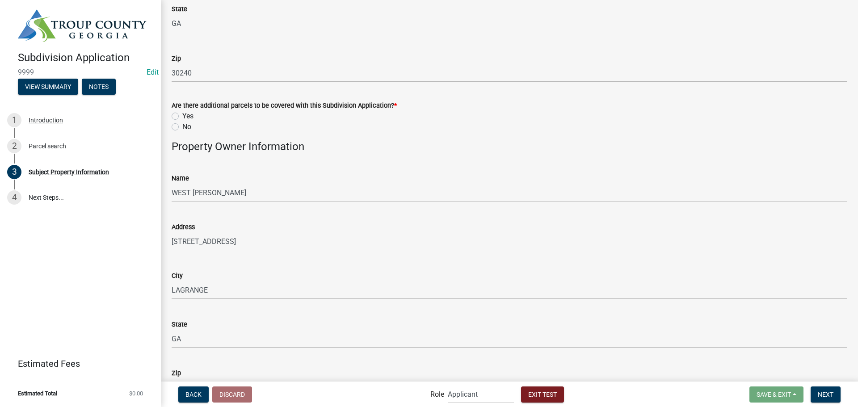
scroll to position [402, 0]
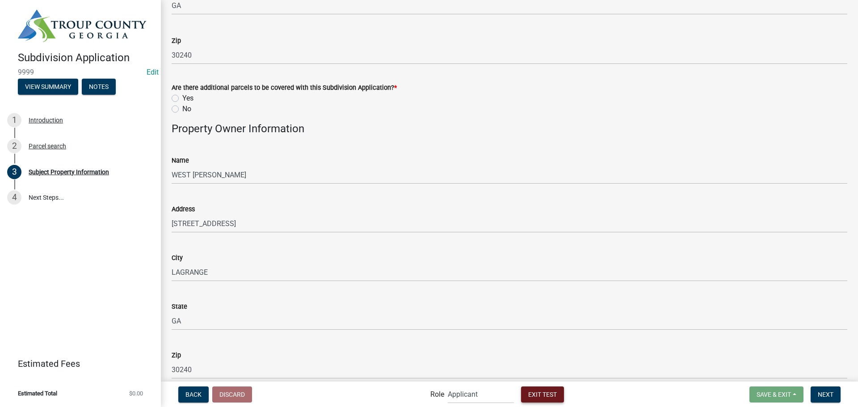
click at [547, 395] on span "Exit Test" at bounding box center [542, 393] width 29 height 7
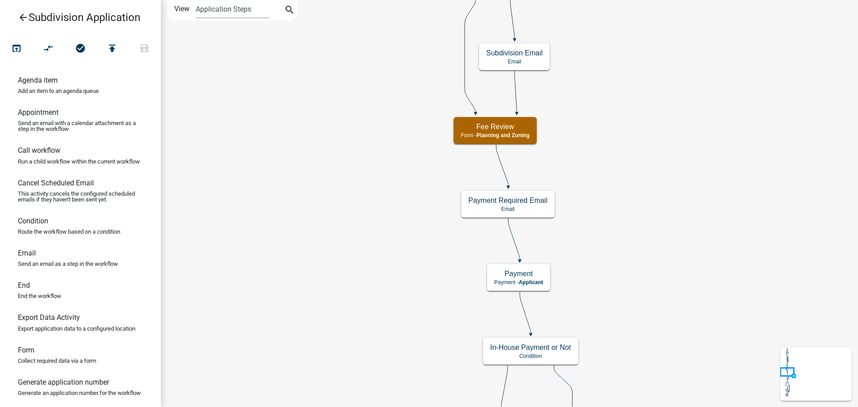
click at [20, 19] on icon "arrow_back" at bounding box center [23, 18] width 11 height 13
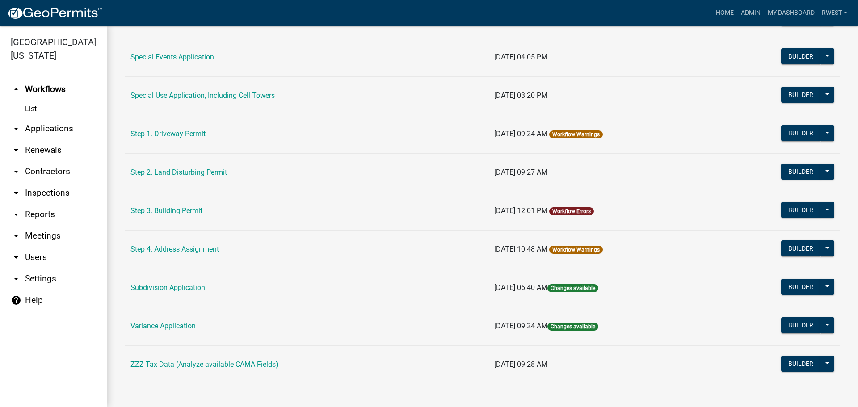
scroll to position [426, 0]
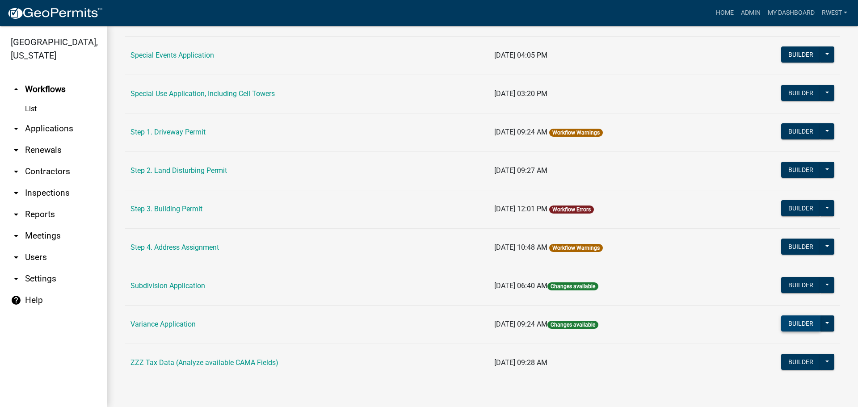
click at [789, 323] on button "Builder" at bounding box center [800, 323] width 39 height 16
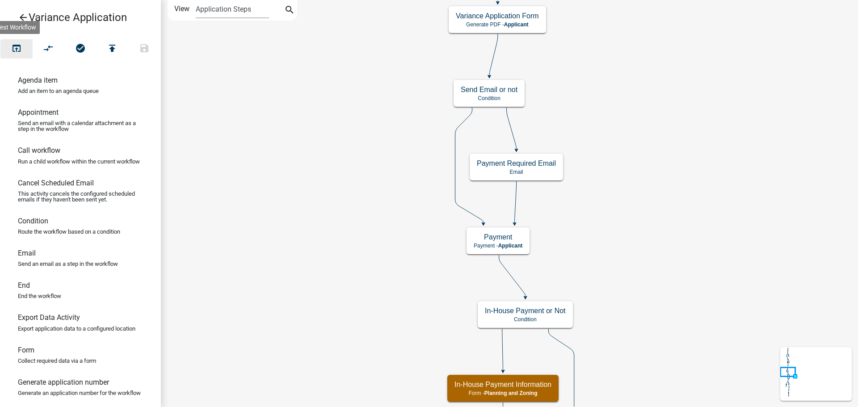
click at [17, 51] on icon "open_in_browser" at bounding box center [16, 49] width 11 height 13
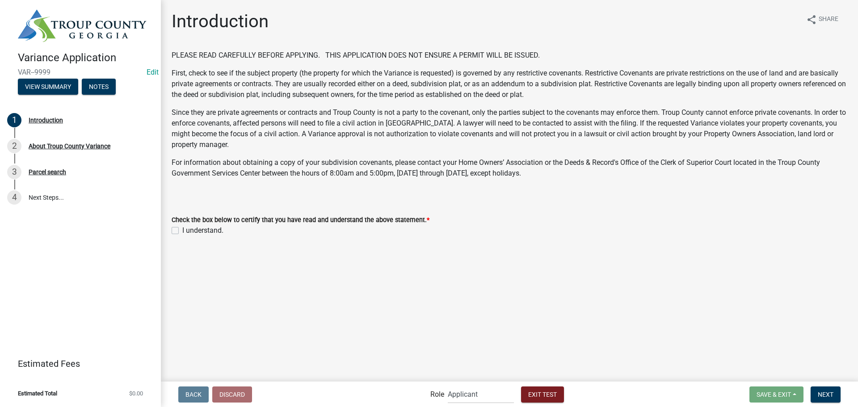
click at [182, 232] on label "I understand." at bounding box center [202, 230] width 41 height 11
click at [182, 231] on input "I understand." at bounding box center [185, 228] width 6 height 6
checkbox input "true"
click at [835, 395] on button "Next" at bounding box center [825, 394] width 30 height 16
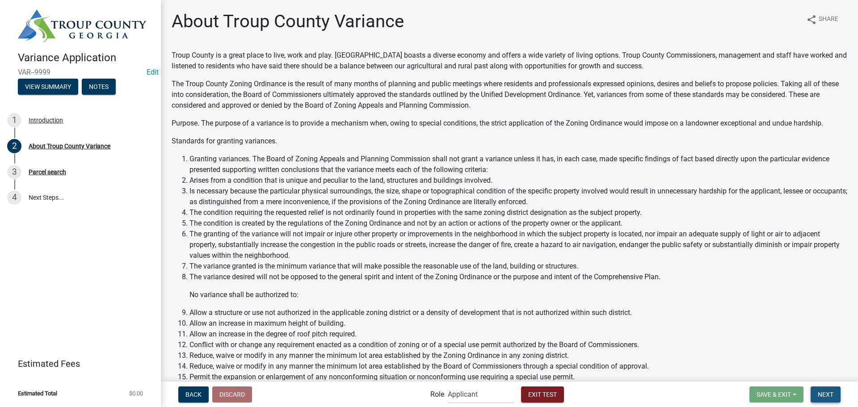
click at [828, 399] on button "Next" at bounding box center [825, 394] width 30 height 16
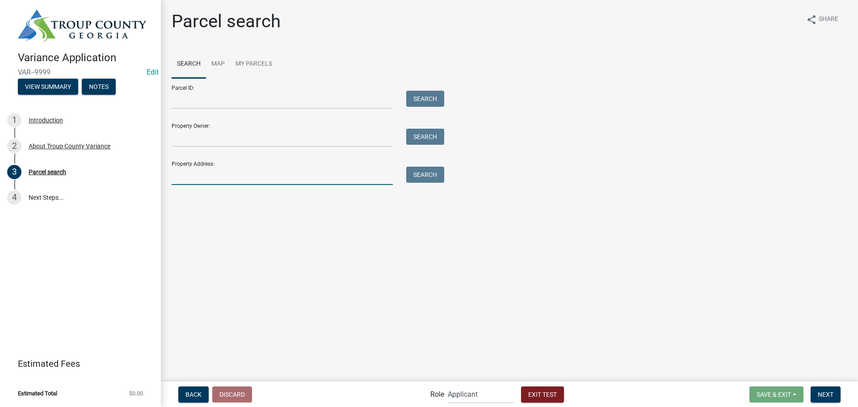
click at [226, 173] on input "Property Address:" at bounding box center [282, 176] width 221 height 18
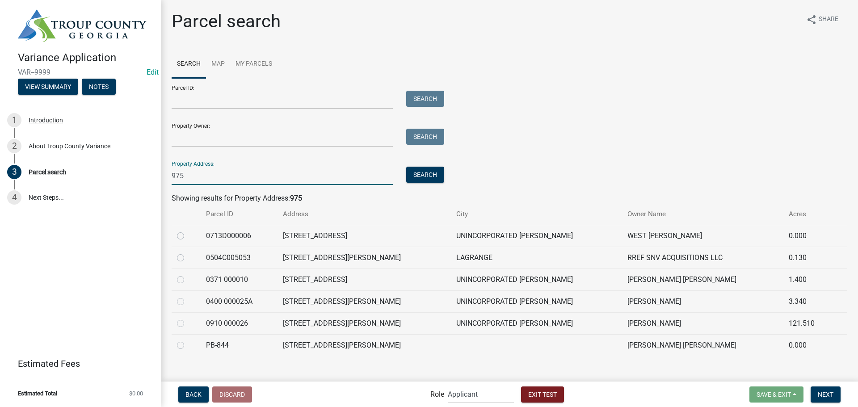
type input "975"
click at [188, 231] on label at bounding box center [188, 231] width 0 height 0
click at [188, 235] on input "radio" at bounding box center [191, 234] width 6 height 6
radio input "true"
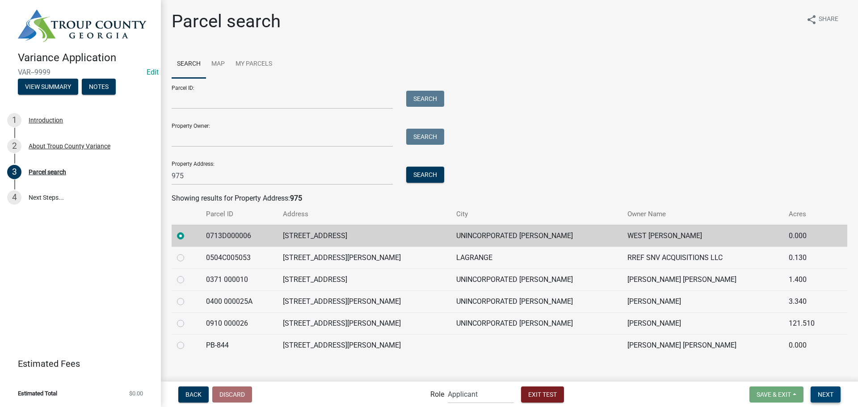
click at [832, 397] on span "Next" at bounding box center [826, 393] width 16 height 7
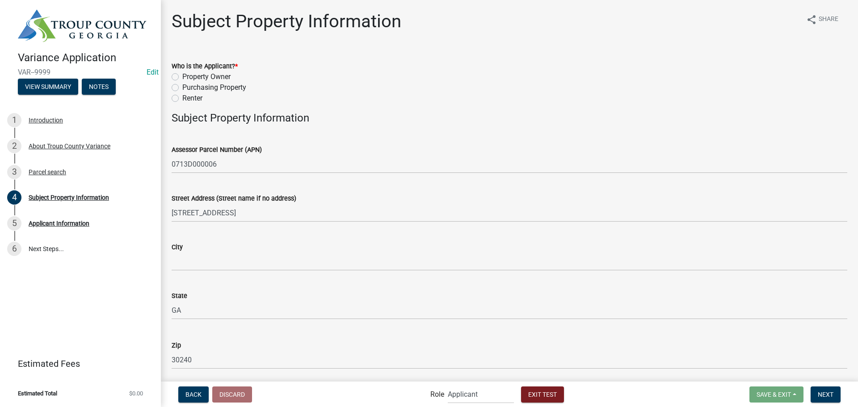
click at [182, 76] on label "Property Owner" at bounding box center [206, 76] width 48 height 11
click at [182, 76] on input "Property Owner" at bounding box center [185, 74] width 6 height 6
radio input "true"
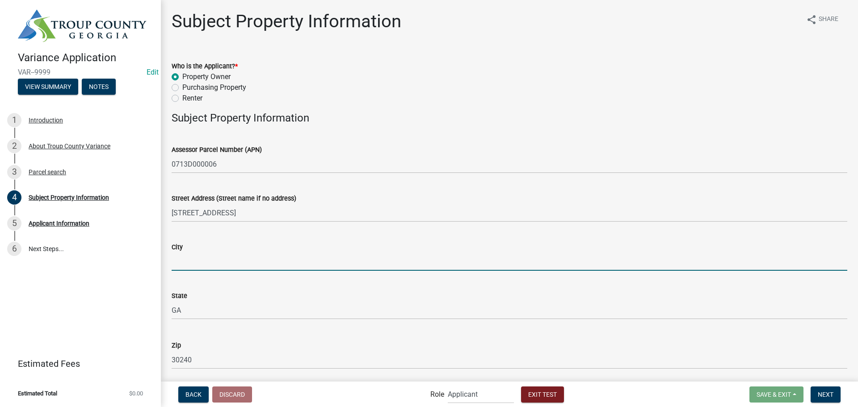
drag, startPoint x: 185, startPoint y: 260, endPoint x: 183, endPoint y: 265, distance: 5.1
click at [185, 260] on input "City" at bounding box center [509, 261] width 675 height 18
type input "LaGrange"
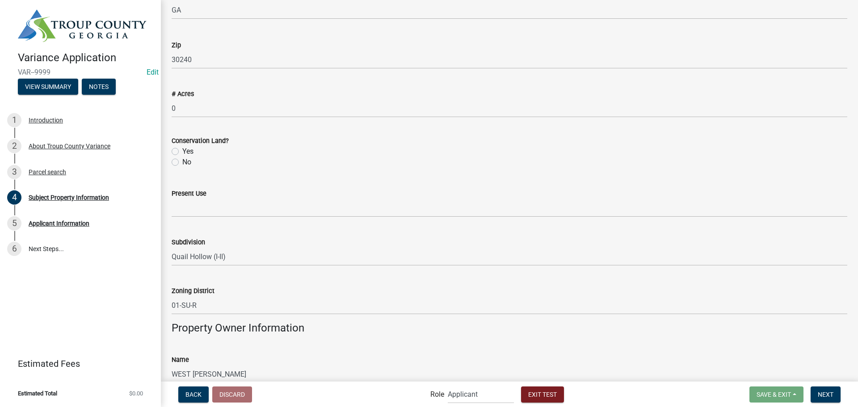
scroll to position [313, 0]
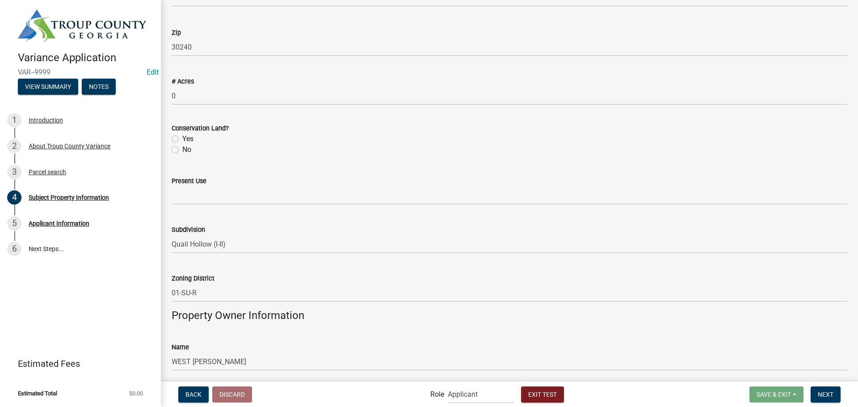
click at [182, 149] on label "No" at bounding box center [186, 149] width 9 height 11
click at [182, 149] on input "No" at bounding box center [185, 147] width 6 height 6
radio input "true"
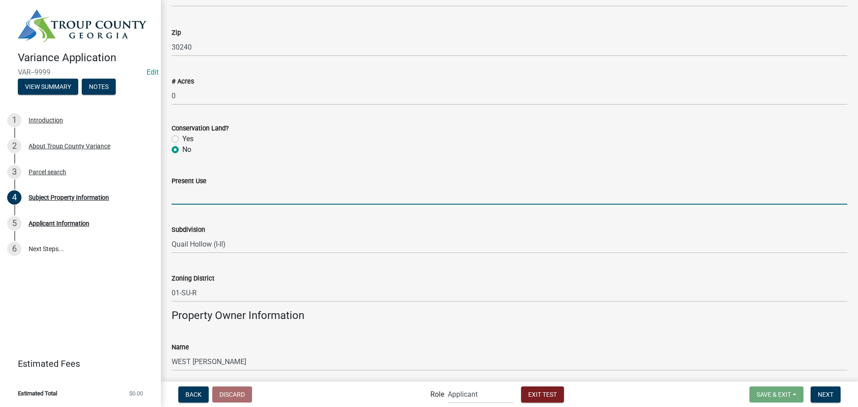
drag, startPoint x: 176, startPoint y: 196, endPoint x: 193, endPoint y: 204, distance: 19.0
click at [176, 196] on input "Present Use" at bounding box center [509, 195] width 675 height 18
type input "Residential"
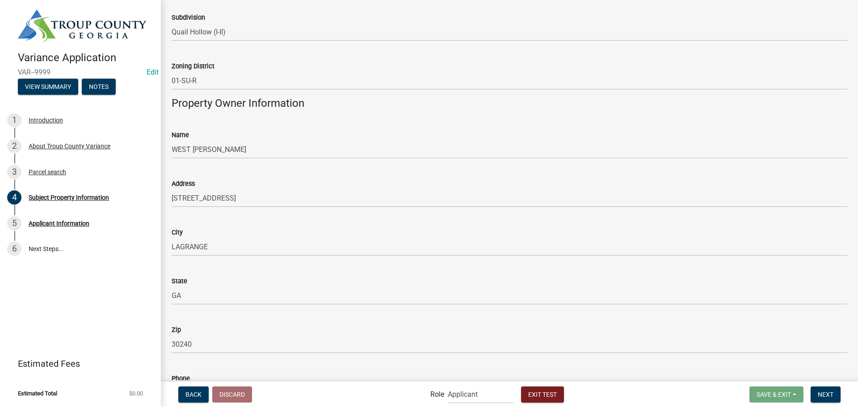
scroll to position [637, 0]
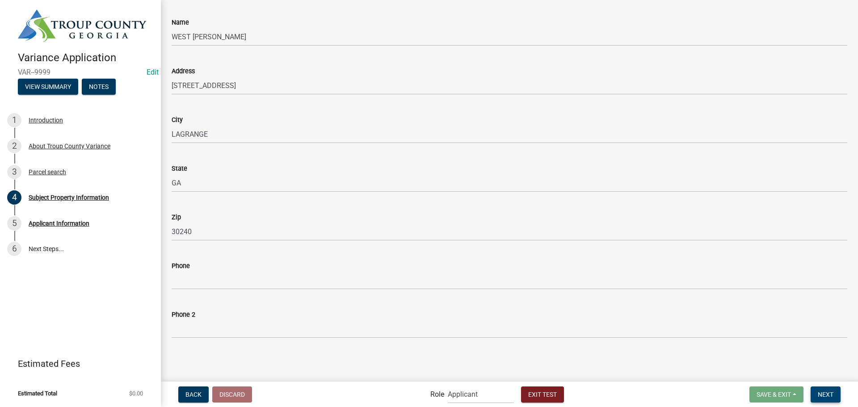
click at [826, 397] on span "Next" at bounding box center [826, 393] width 16 height 7
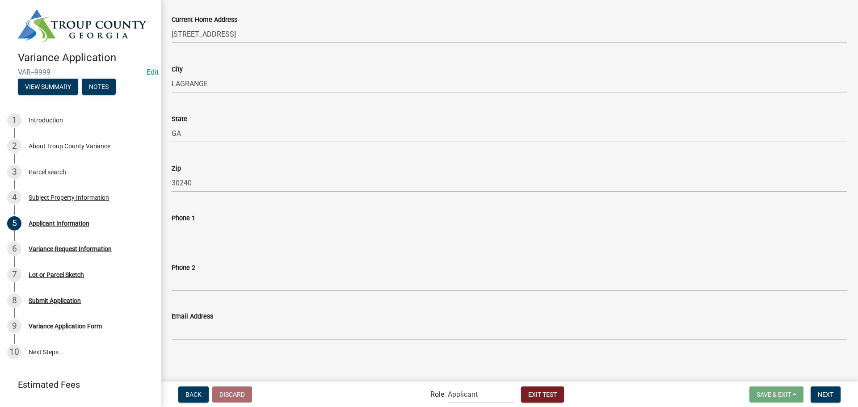
scroll to position [100, 0]
click at [821, 400] on button "Next" at bounding box center [825, 394] width 30 height 16
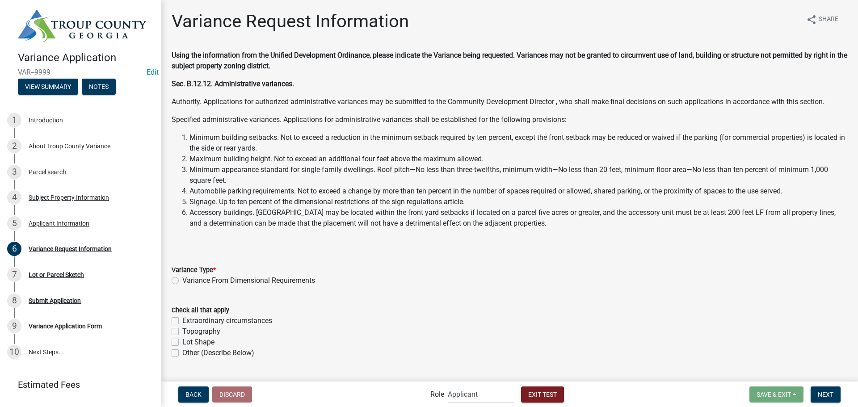
click at [182, 281] on label "Variance From Dimensional Requirements" at bounding box center [248, 280] width 133 height 11
click at [182, 281] on input "Variance From Dimensional Requirements" at bounding box center [185, 278] width 6 height 6
radio input "true"
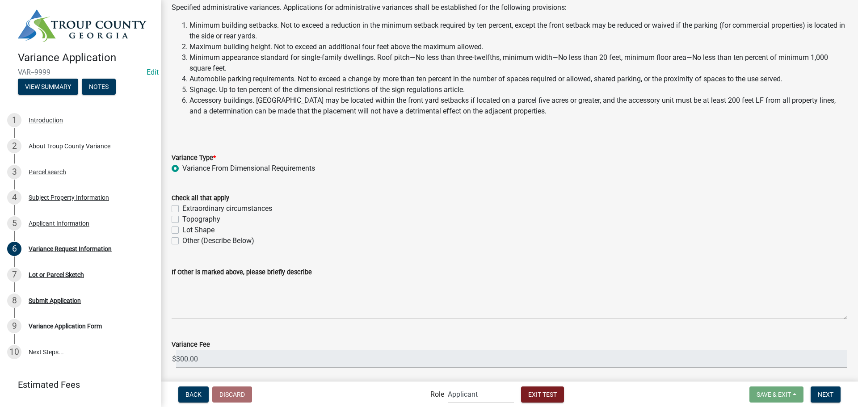
scroll to position [85, 0]
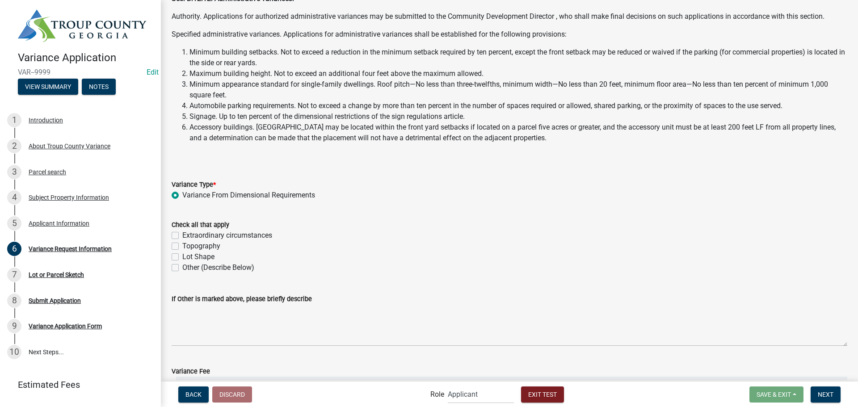
click at [179, 233] on div "Extraordinary circumstances" at bounding box center [509, 235] width 675 height 11
click at [182, 236] on label "Extraordinary circumstances" at bounding box center [227, 235] width 90 height 11
click at [182, 236] on input "Extraordinary circumstances" at bounding box center [185, 233] width 6 height 6
checkbox input "true"
checkbox input "false"
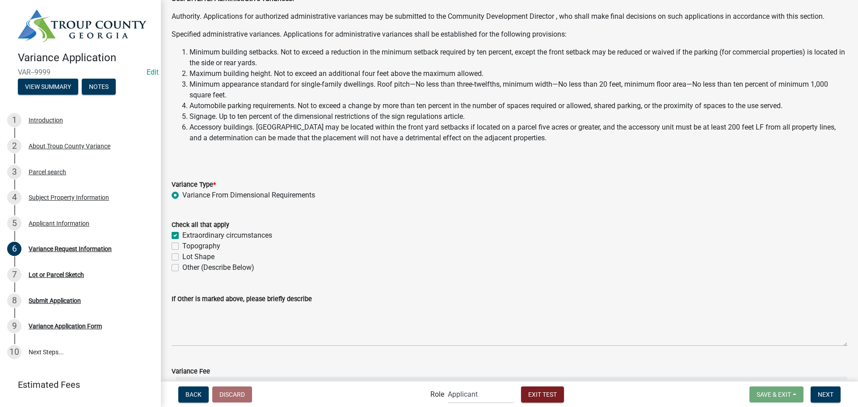
checkbox input "false"
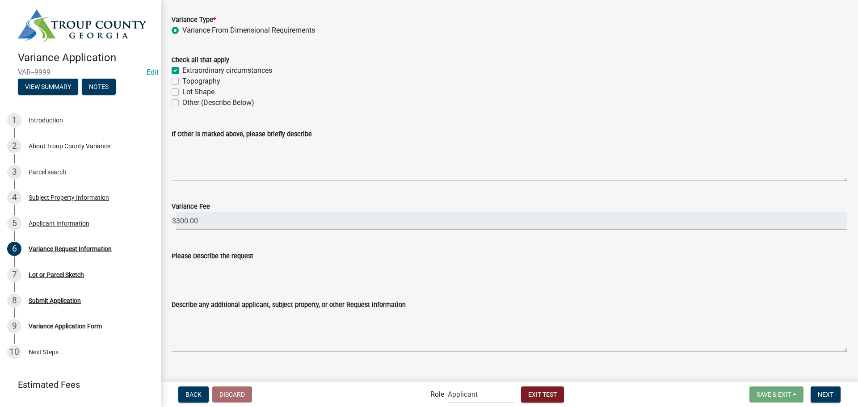
scroll to position [264, 0]
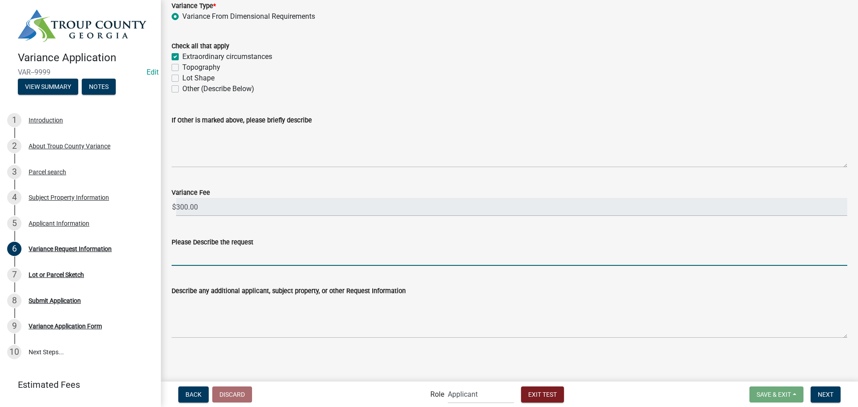
click at [222, 257] on input "Please Describe the request" at bounding box center [509, 256] width 675 height 18
type input "agsdsahdfh"
click at [827, 394] on span "Next" at bounding box center [826, 393] width 16 height 7
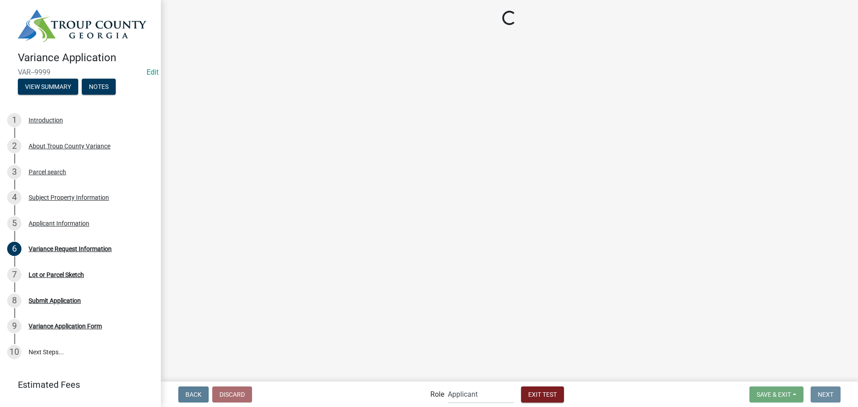
scroll to position [0, 0]
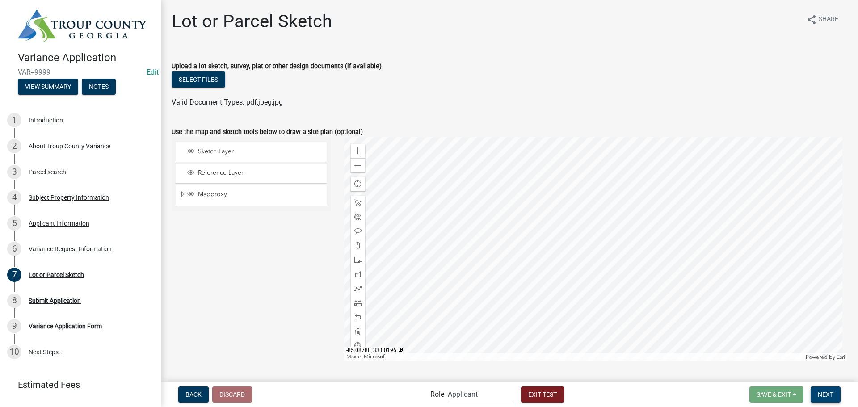
click at [825, 397] on span "Next" at bounding box center [826, 393] width 16 height 7
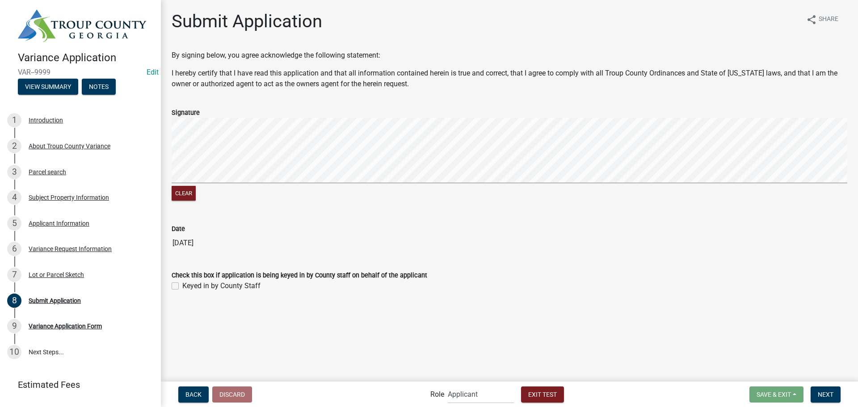
click at [394, 190] on div "Clear" at bounding box center [509, 160] width 675 height 85
click at [834, 399] on button "Next" at bounding box center [825, 394] width 30 height 16
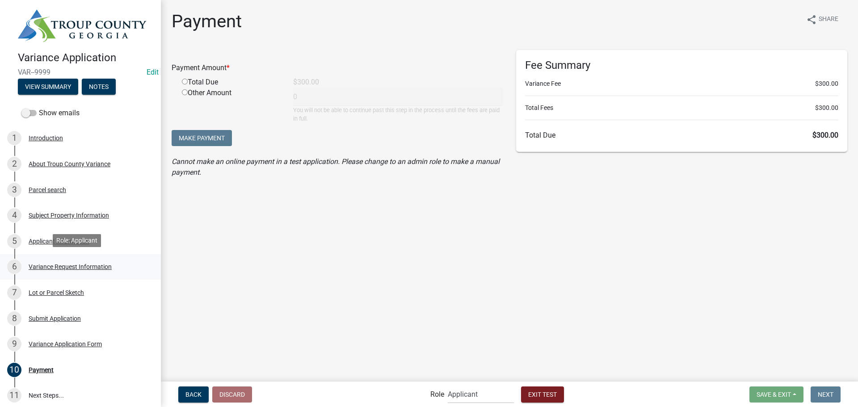
click at [47, 264] on div "Variance Request Information" at bounding box center [70, 267] width 83 height 6
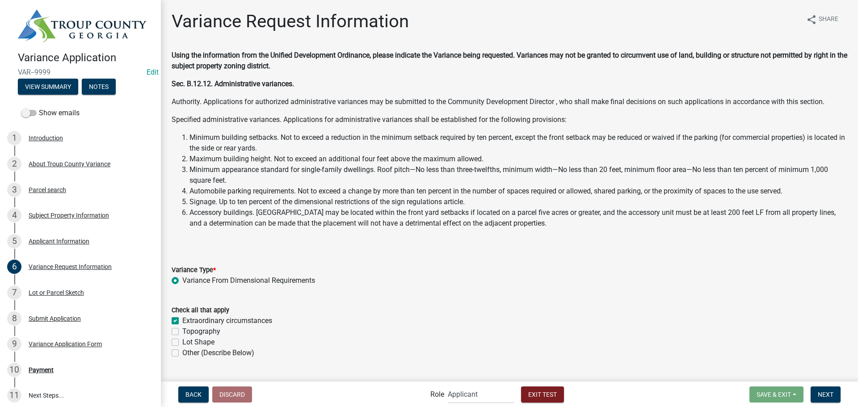
scroll to position [264, 0]
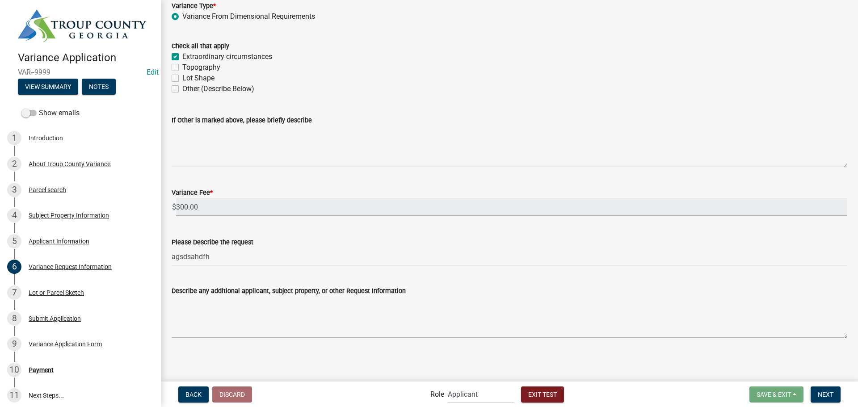
click at [200, 209] on input "300.00" at bounding box center [511, 207] width 671 height 18
click at [202, 205] on input "300.00" at bounding box center [511, 207] width 671 height 18
click at [464, 396] on select "Applicant Admin Planning and Zoning" at bounding box center [481, 394] width 66 height 18
select select "dfbe1aae-2156-4125-a1e0-9f27c9efd53e"
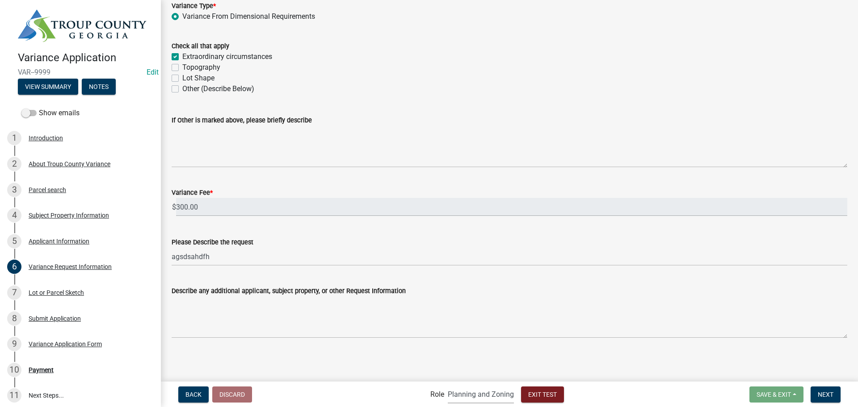
click at [448, 385] on select "Applicant Admin Planning and Zoning" at bounding box center [481, 394] width 66 height 18
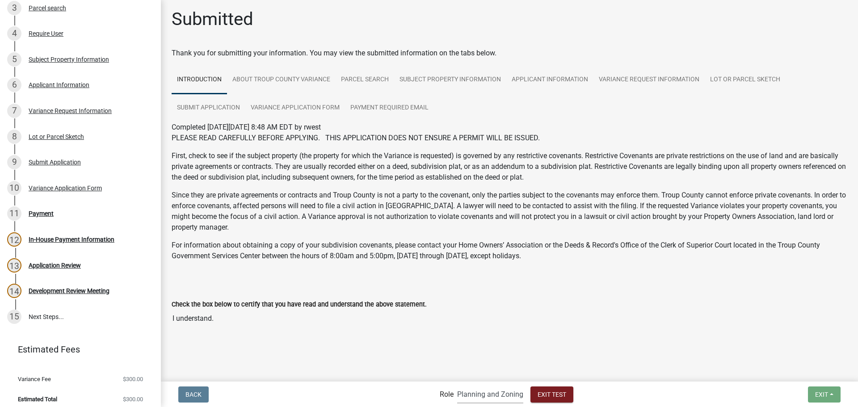
scroll to position [185, 0]
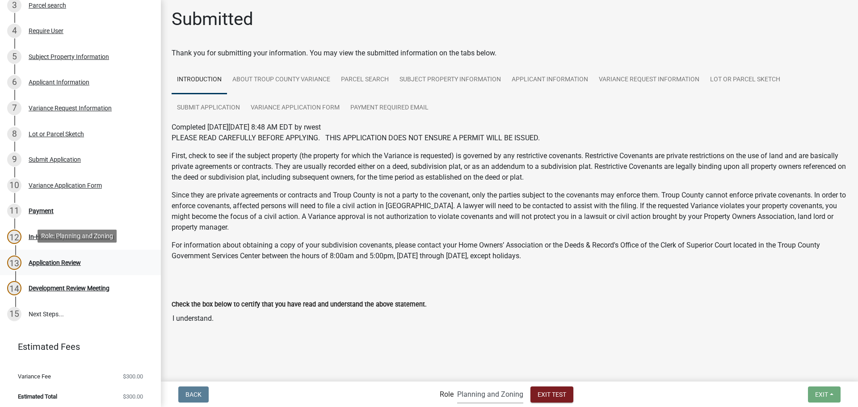
click at [44, 260] on div "Application Review" at bounding box center [55, 263] width 52 height 6
click at [40, 235] on div "In-House Payment Information" at bounding box center [72, 237] width 86 height 6
click at [38, 210] on div "Payment" at bounding box center [41, 211] width 25 height 6
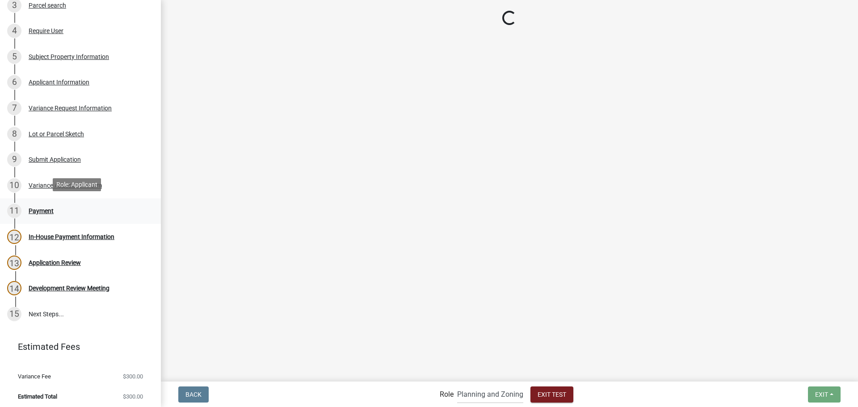
select select "2: 1"
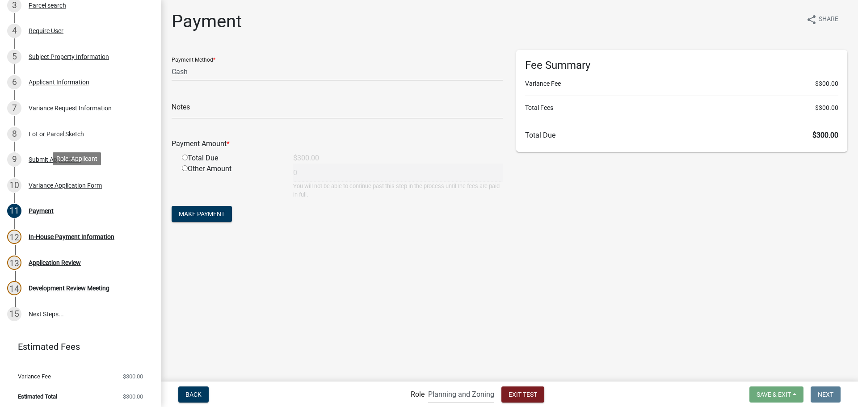
click at [74, 185] on div "Variance Application Form" at bounding box center [65, 185] width 73 height 6
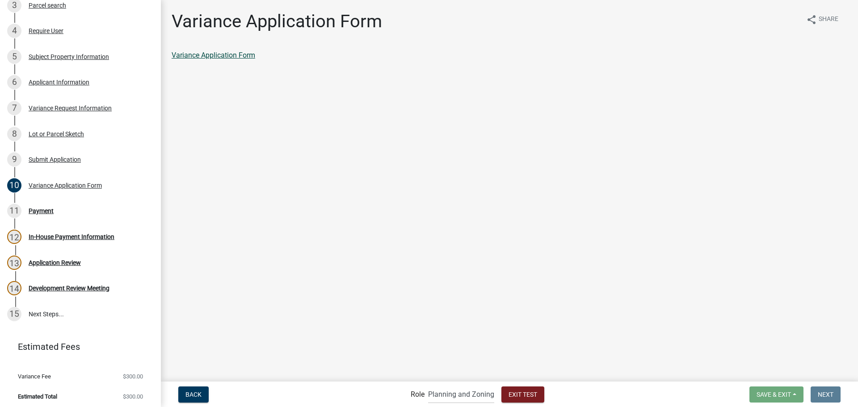
click at [232, 59] on link "Variance Application Form" at bounding box center [214, 55] width 84 height 8
click at [515, 395] on span "Exit Test" at bounding box center [522, 393] width 29 height 7
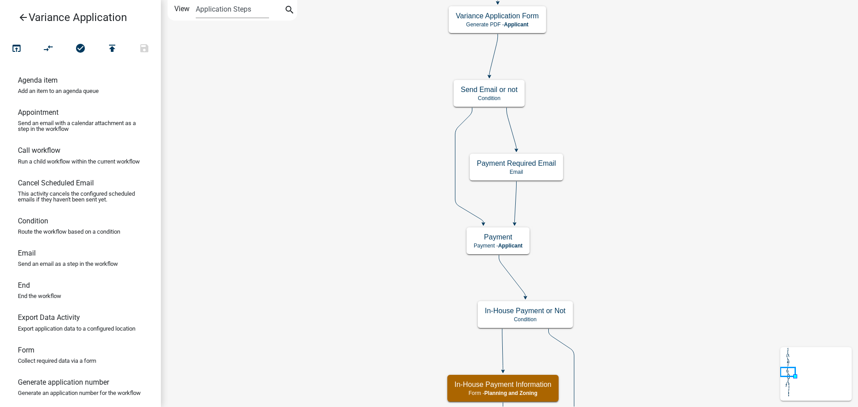
click at [21, 19] on icon "arrow_back" at bounding box center [23, 18] width 11 height 13
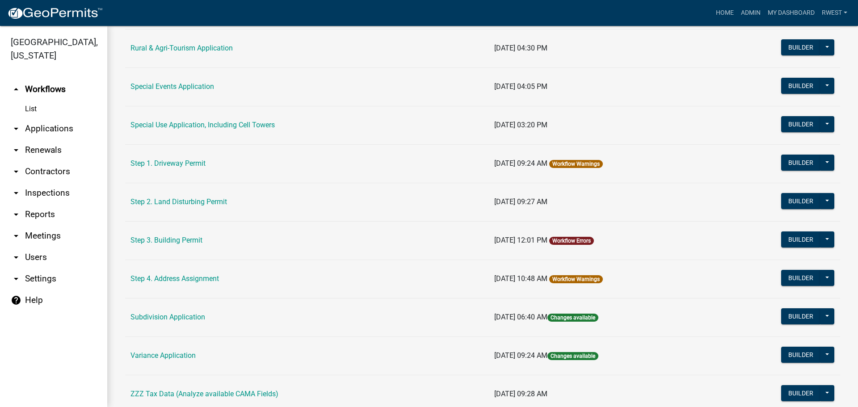
scroll to position [402, 0]
